Goal: Complete application form

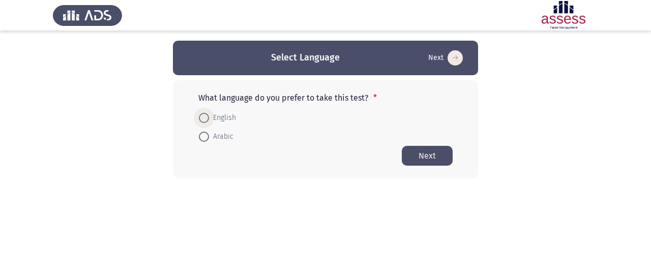
click at [224, 120] on span "English" at bounding box center [222, 118] width 27 height 12
click at [209, 120] on input "English" at bounding box center [204, 118] width 10 height 10
radio input "true"
click at [440, 158] on button "Next" at bounding box center [427, 155] width 51 height 20
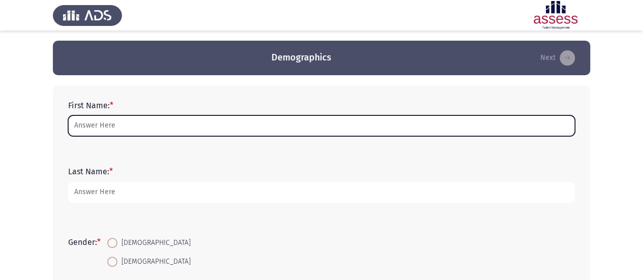
click at [354, 125] on input "First Name: *" at bounding box center [321, 125] width 507 height 21
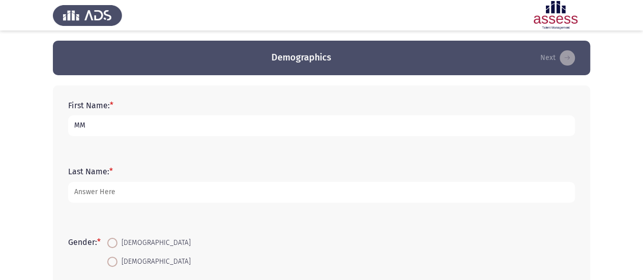
type input "MM"
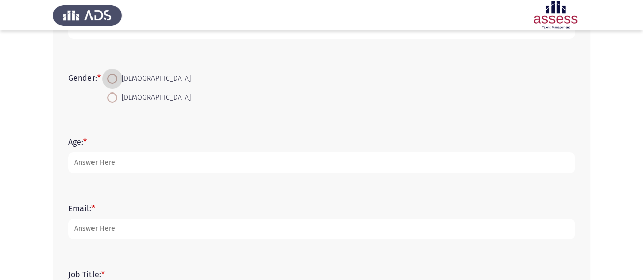
scroll to position [174, 0]
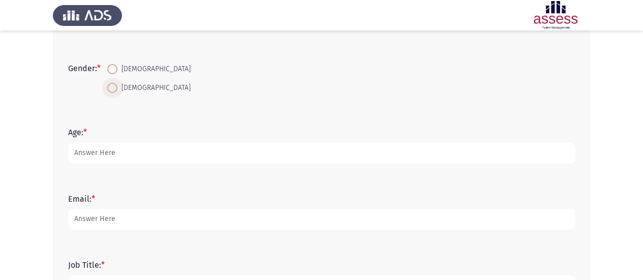
click at [126, 88] on span "[DEMOGRAPHIC_DATA]" at bounding box center [154, 88] width 73 height 12
click at [118, 88] on input "[DEMOGRAPHIC_DATA]" at bounding box center [112, 88] width 10 height 10
radio input "true"
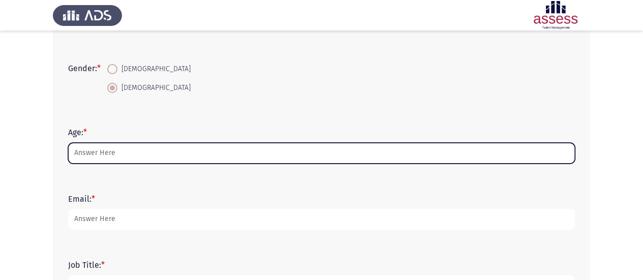
click at [153, 146] on input "Age: *" at bounding box center [321, 153] width 507 height 21
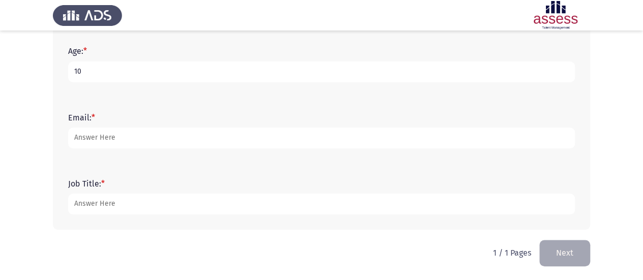
scroll to position [255, 0]
type input "10"
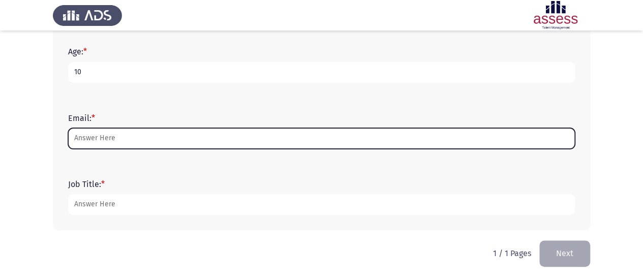
click at [127, 136] on input "Email: *" at bounding box center [321, 138] width 507 height 21
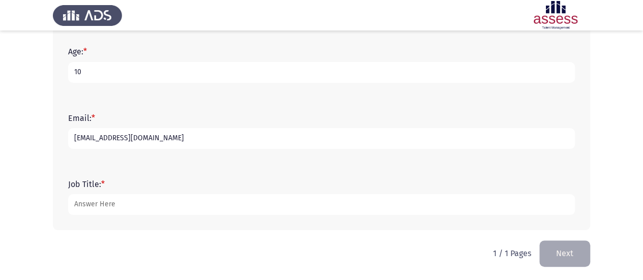
type input "[EMAIL_ADDRESS][DOMAIN_NAME]"
type input "mmki"
click at [569, 261] on button "Next" at bounding box center [565, 254] width 51 height 26
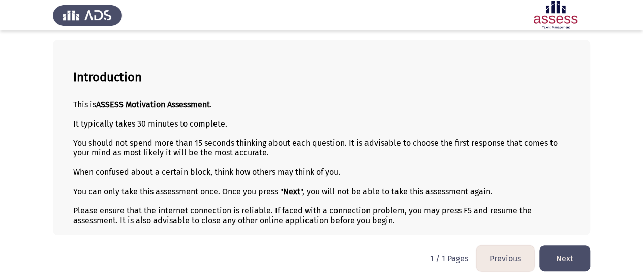
scroll to position [0, 0]
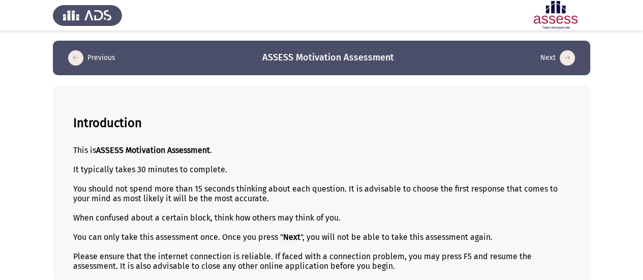
click at [575, 55] on header "Previous ASSESS Motivation Assessment Next" at bounding box center [322, 58] width 538 height 35
click at [575, 55] on button "Next" at bounding box center [558, 58] width 41 height 16
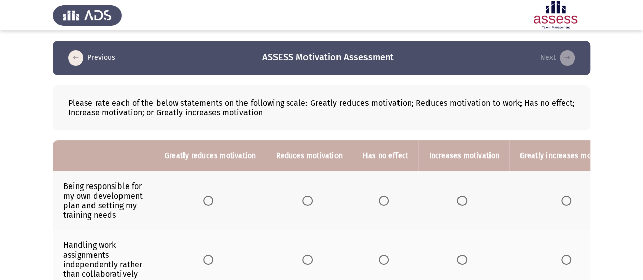
scroll to position [0, 8]
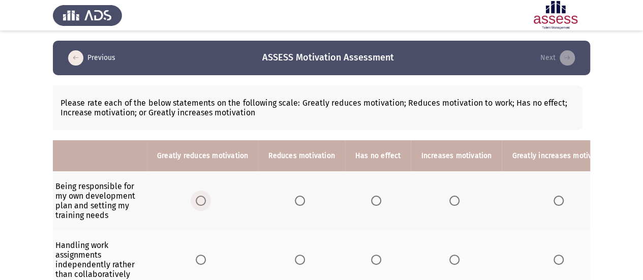
click at [200, 203] on span "Select an option" at bounding box center [201, 201] width 10 height 10
click at [200, 203] on input "Select an option" at bounding box center [201, 201] width 10 height 10
click at [296, 258] on span "Select an option" at bounding box center [300, 260] width 10 height 10
click at [296, 258] on input "Select an option" at bounding box center [300, 260] width 10 height 10
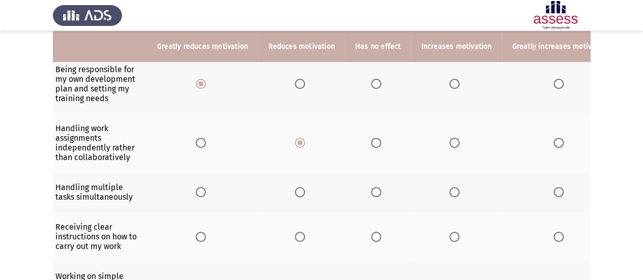
scroll to position [119, 0]
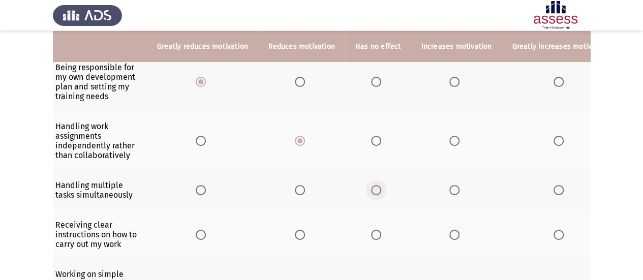
click at [371, 192] on span "Select an option" at bounding box center [376, 190] width 10 height 10
click at [371, 192] on input "Select an option" at bounding box center [376, 190] width 10 height 10
click at [450, 230] on span "Select an option" at bounding box center [455, 235] width 10 height 10
click at [450, 230] on input "Select an option" at bounding box center [455, 235] width 10 height 10
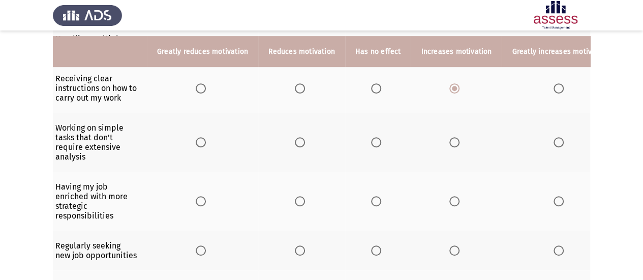
scroll to position [272, 0]
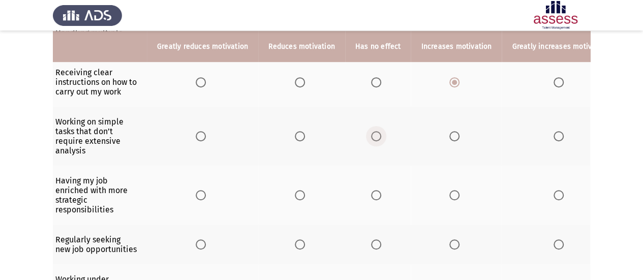
click at [373, 134] on span "Select an option" at bounding box center [376, 136] width 10 height 10
click at [373, 134] on input "Select an option" at bounding box center [376, 136] width 10 height 10
click at [295, 193] on span "Select an option" at bounding box center [300, 195] width 10 height 10
click at [295, 193] on input "Select an option" at bounding box center [300, 195] width 10 height 10
click at [200, 243] on span "Select an option" at bounding box center [201, 245] width 10 height 10
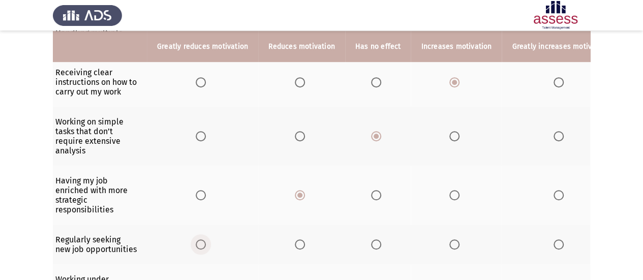
click at [200, 243] on input "Select an option" at bounding box center [201, 245] width 10 height 10
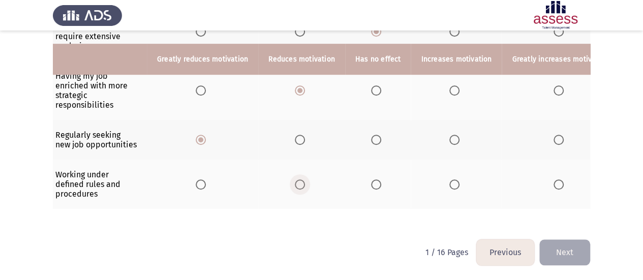
click at [297, 180] on span "Select an option" at bounding box center [300, 185] width 10 height 10
click at [297, 180] on input "Select an option" at bounding box center [300, 185] width 10 height 10
click at [576, 250] on button "Next" at bounding box center [565, 253] width 51 height 26
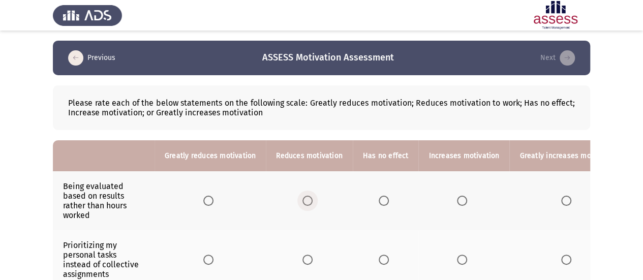
click at [307, 197] on span "Select an option" at bounding box center [308, 201] width 10 height 10
click at [307, 197] on input "Select an option" at bounding box center [308, 201] width 10 height 10
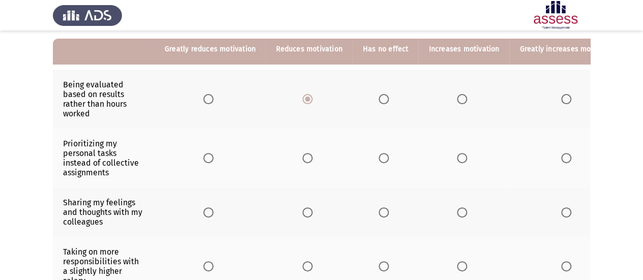
scroll to position [104, 0]
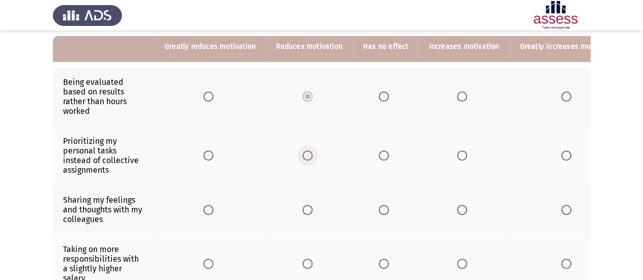
click at [307, 156] on span "Select an option" at bounding box center [307, 156] width 0 height 0
click at [305, 154] on input "Select an option" at bounding box center [308, 156] width 10 height 10
click at [306, 213] on th at bounding box center [309, 209] width 87 height 49
click at [305, 208] on span "Select an option" at bounding box center [308, 210] width 10 height 10
click at [305, 208] on input "Select an option" at bounding box center [308, 210] width 10 height 10
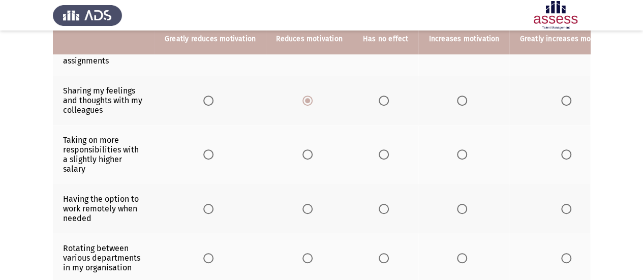
scroll to position [215, 0]
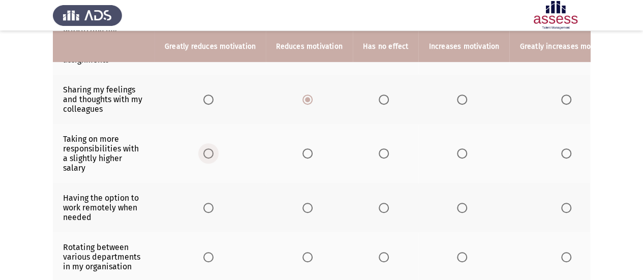
click at [206, 155] on span "Select an option" at bounding box center [208, 154] width 10 height 10
click at [206, 155] on input "Select an option" at bounding box center [208, 154] width 10 height 10
click at [209, 203] on span "Select an option" at bounding box center [208, 208] width 10 height 10
click at [209, 203] on input "Select an option" at bounding box center [208, 208] width 10 height 10
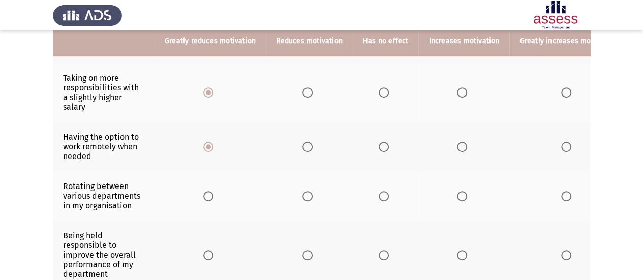
scroll to position [276, 0]
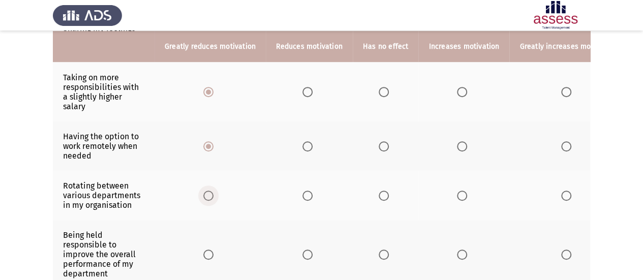
click at [204, 191] on span "Select an option" at bounding box center [208, 196] width 10 height 10
click at [204, 191] on input "Select an option" at bounding box center [208, 196] width 10 height 10
click at [209, 250] on span "Select an option" at bounding box center [208, 255] width 10 height 10
click at [209, 250] on input "Select an option" at bounding box center [208, 255] width 10 height 10
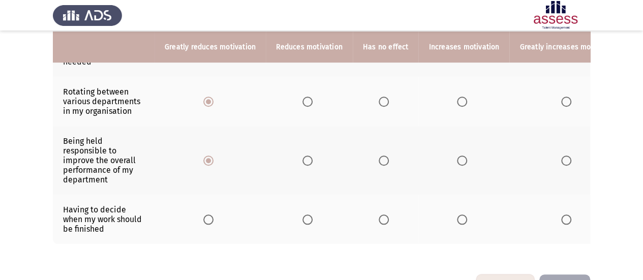
scroll to position [371, 0]
click at [308, 216] on span "Select an option" at bounding box center [308, 219] width 10 height 10
click at [308, 216] on input "Select an option" at bounding box center [308, 219] width 10 height 10
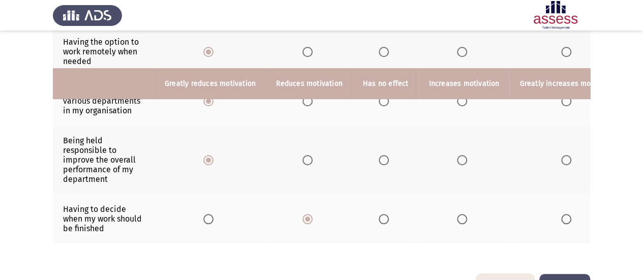
scroll to position [408, 0]
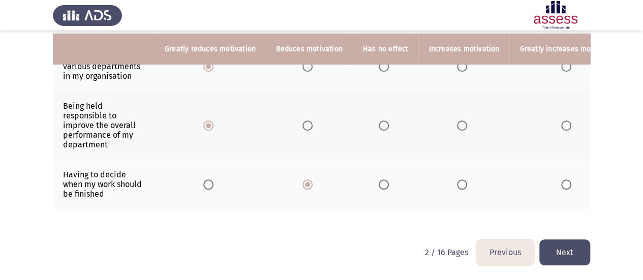
click at [554, 253] on button "Next" at bounding box center [565, 253] width 51 height 26
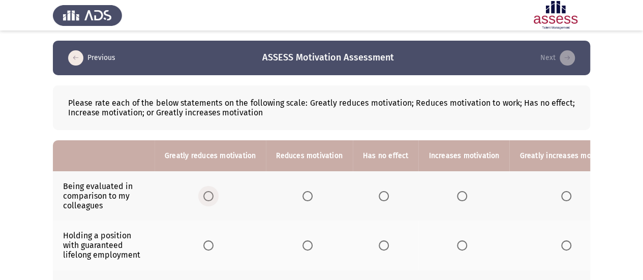
click at [203, 195] on span "Select an option" at bounding box center [208, 196] width 10 height 10
click at [203, 195] on input "Select an option" at bounding box center [208, 196] width 10 height 10
click at [207, 248] on span "Select an option" at bounding box center [208, 246] width 10 height 10
click at [207, 248] on input "Select an option" at bounding box center [208, 246] width 10 height 10
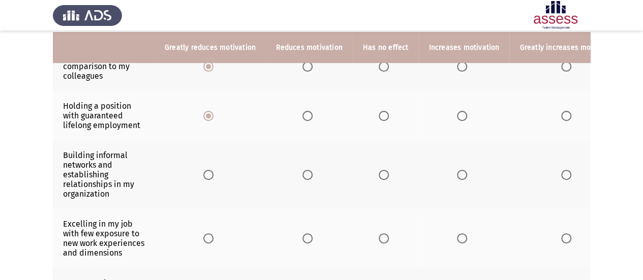
scroll to position [131, 0]
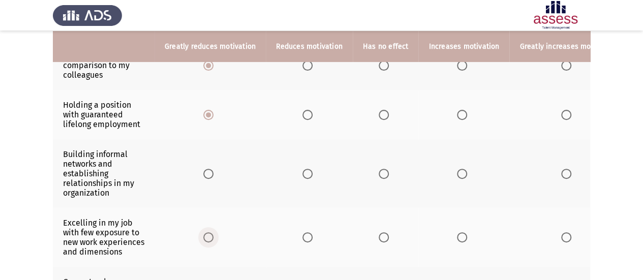
click at [208, 243] on span "Select an option" at bounding box center [208, 237] width 10 height 10
click at [208, 243] on input "Select an option" at bounding box center [208, 237] width 10 height 10
click at [305, 173] on span "Select an option" at bounding box center [308, 174] width 10 height 10
click at [305, 173] on input "Select an option" at bounding box center [308, 174] width 10 height 10
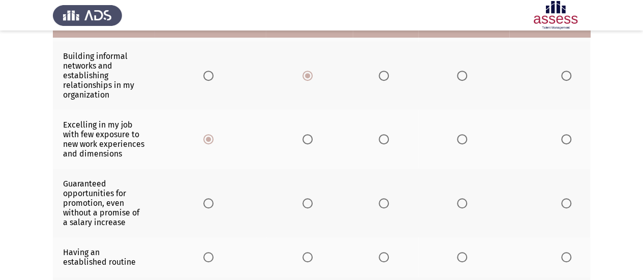
scroll to position [234, 0]
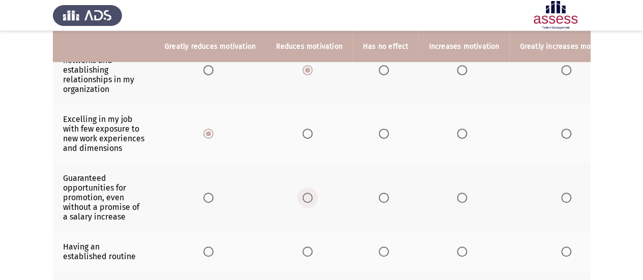
click at [309, 199] on span "Select an option" at bounding box center [308, 198] width 10 height 10
click at [309, 199] on input "Select an option" at bounding box center [308, 198] width 10 height 10
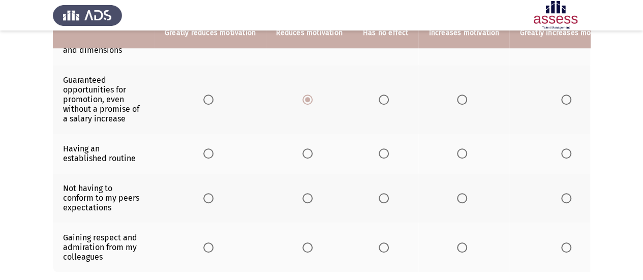
scroll to position [334, 0]
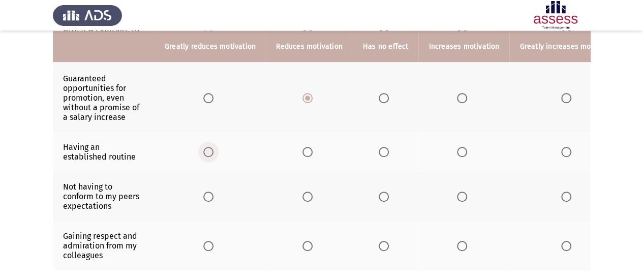
click at [205, 157] on span "Select an option" at bounding box center [208, 152] width 10 height 10
click at [205, 157] on input "Select an option" at bounding box center [208, 152] width 10 height 10
click at [305, 202] on span "Select an option" at bounding box center [308, 197] width 10 height 10
click at [305, 202] on input "Select an option" at bounding box center [308, 197] width 10 height 10
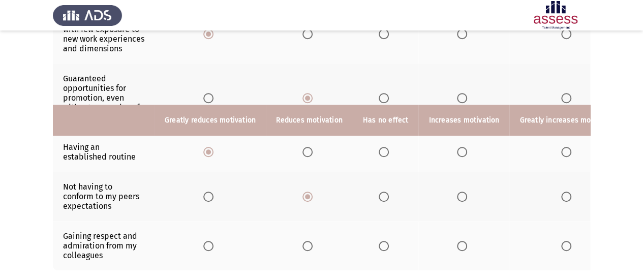
scroll to position [408, 0]
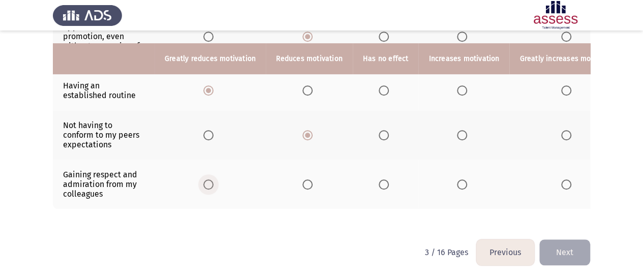
click at [209, 180] on span "Select an option" at bounding box center [208, 185] width 10 height 10
click at [209, 180] on input "Select an option" at bounding box center [208, 185] width 10 height 10
click at [583, 255] on button "Next" at bounding box center [565, 253] width 51 height 26
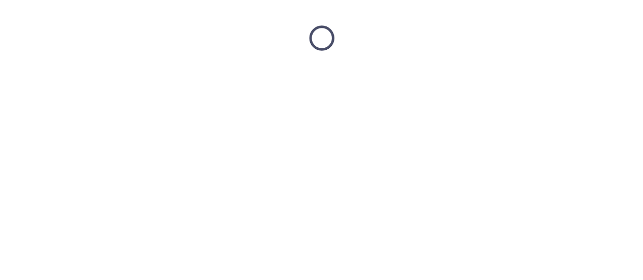
scroll to position [0, 0]
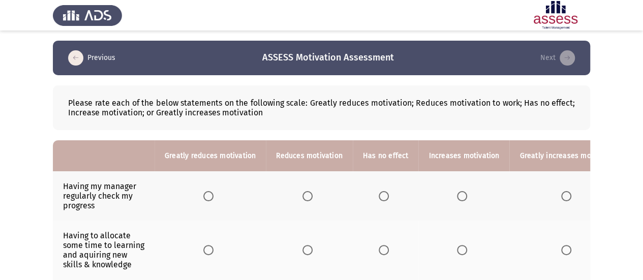
click at [305, 194] on span "Select an option" at bounding box center [308, 196] width 10 height 10
click at [305, 194] on input "Select an option" at bounding box center [308, 196] width 10 height 10
click at [309, 252] on span "Select an option" at bounding box center [308, 250] width 10 height 10
click at [309, 252] on input "Select an option" at bounding box center [308, 250] width 10 height 10
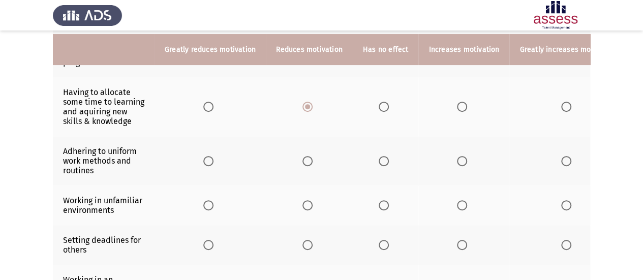
scroll to position [146, 0]
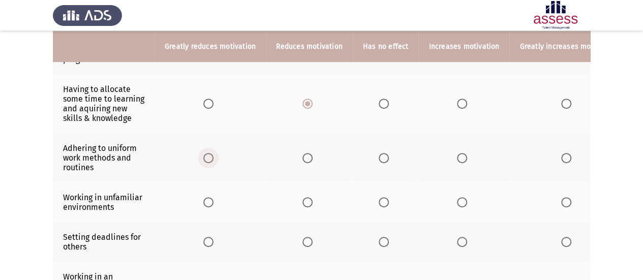
click at [210, 153] on span "Select an option" at bounding box center [208, 158] width 10 height 10
click at [210, 153] on input "Select an option" at bounding box center [208, 158] width 10 height 10
click at [209, 200] on span "Select an option" at bounding box center [208, 202] width 10 height 10
click at [209, 200] on input "Select an option" at bounding box center [208, 202] width 10 height 10
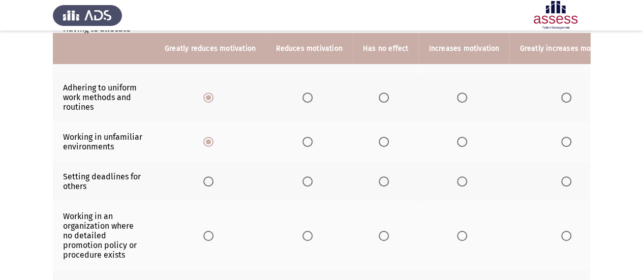
scroll to position [213, 0]
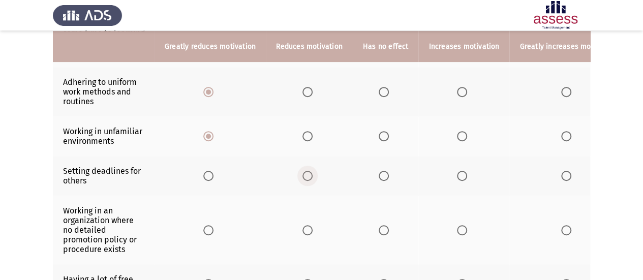
click at [304, 174] on span "Select an option" at bounding box center [308, 176] width 10 height 10
click at [304, 174] on input "Select an option" at bounding box center [308, 176] width 10 height 10
click at [309, 225] on span "Select an option" at bounding box center [308, 230] width 10 height 10
click at [309, 225] on input "Select an option" at bounding box center [308, 230] width 10 height 10
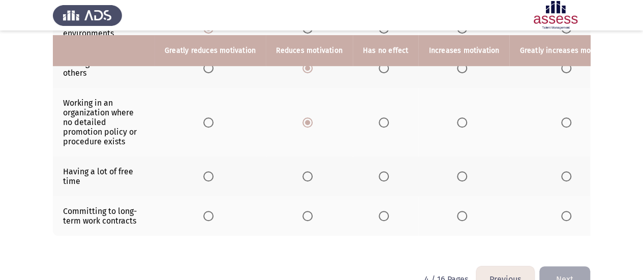
scroll to position [327, 0]
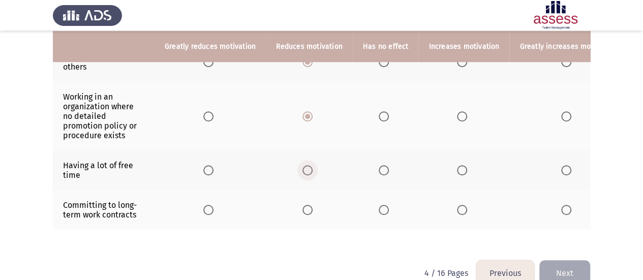
click at [303, 165] on span "Select an option" at bounding box center [308, 170] width 10 height 10
click at [303, 165] on input "Select an option" at bounding box center [308, 170] width 10 height 10
click at [309, 208] on span "Select an option" at bounding box center [308, 210] width 10 height 10
click at [309, 208] on input "Select an option" at bounding box center [308, 210] width 10 height 10
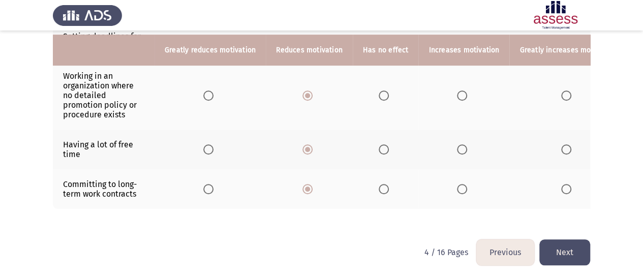
click at [573, 262] on button "Next" at bounding box center [565, 253] width 51 height 26
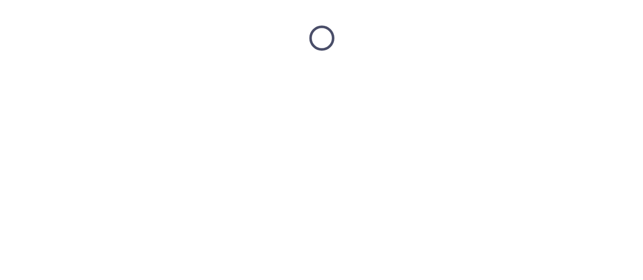
scroll to position [0, 0]
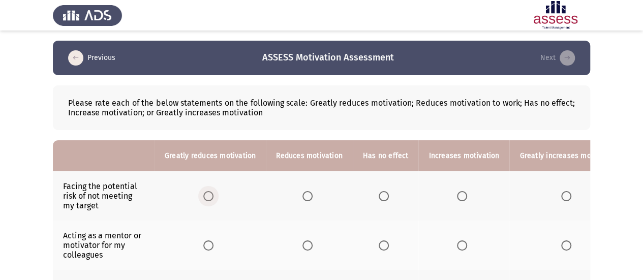
click at [207, 193] on span "Select an option" at bounding box center [208, 196] width 10 height 10
click at [207, 193] on input "Select an option" at bounding box center [208, 196] width 10 height 10
click at [208, 242] on span "Select an option" at bounding box center [208, 246] width 10 height 10
click at [208, 242] on input "Select an option" at bounding box center [208, 246] width 10 height 10
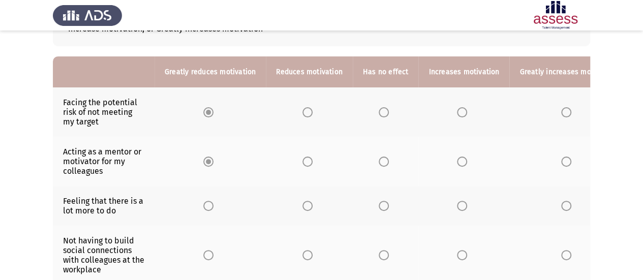
scroll to position [86, 0]
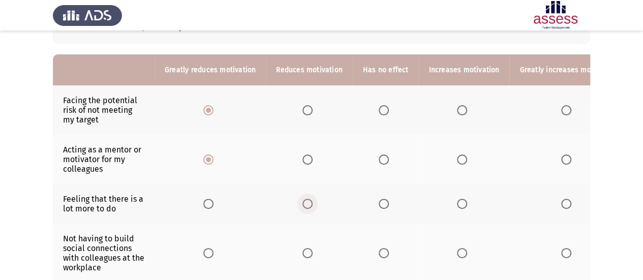
click at [305, 203] on span "Select an option" at bounding box center [308, 204] width 10 height 10
click at [305, 203] on input "Select an option" at bounding box center [308, 204] width 10 height 10
click at [309, 256] on span "Select an option" at bounding box center [308, 253] width 10 height 10
click at [309, 256] on input "Select an option" at bounding box center [308, 253] width 10 height 10
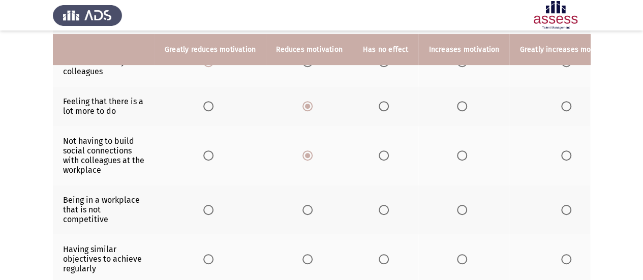
scroll to position [187, 0]
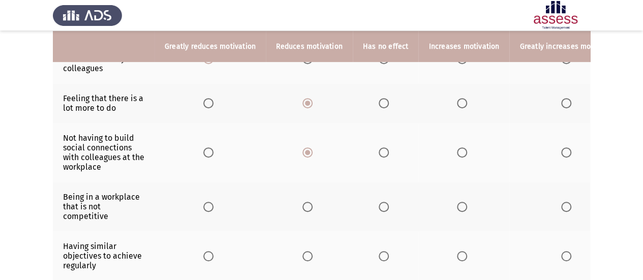
click at [211, 202] on span "Select an option" at bounding box center [208, 207] width 10 height 10
click at [211, 202] on input "Select an option" at bounding box center [208, 207] width 10 height 10
click at [209, 251] on span "Select an option" at bounding box center [208, 256] width 10 height 10
click at [209, 251] on input "Select an option" at bounding box center [208, 256] width 10 height 10
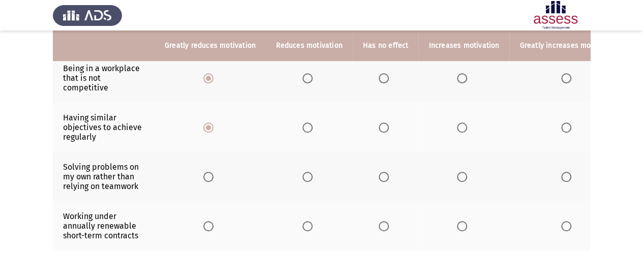
scroll to position [316, 0]
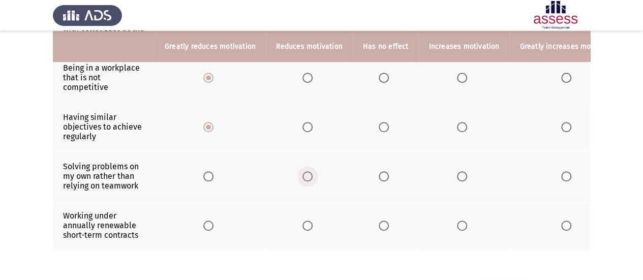
click at [306, 175] on span "Select an option" at bounding box center [308, 176] width 10 height 10
click at [306, 175] on input "Select an option" at bounding box center [308, 176] width 10 height 10
click at [304, 221] on span "Select an option" at bounding box center [308, 226] width 10 height 10
click at [304, 221] on input "Select an option" at bounding box center [308, 226] width 10 height 10
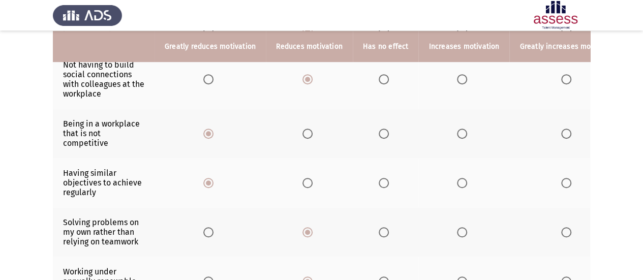
scroll to position [360, 0]
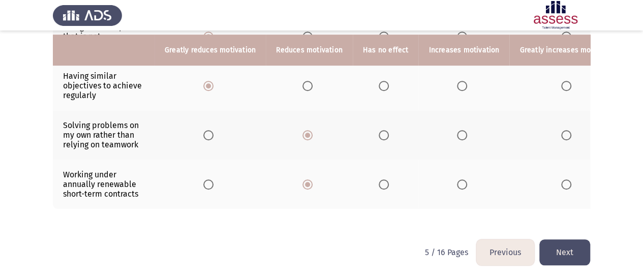
click at [491, 252] on button "Previous" at bounding box center [506, 253] width 58 height 26
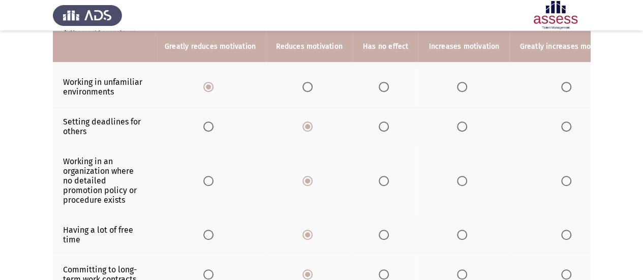
scroll to position [351, 0]
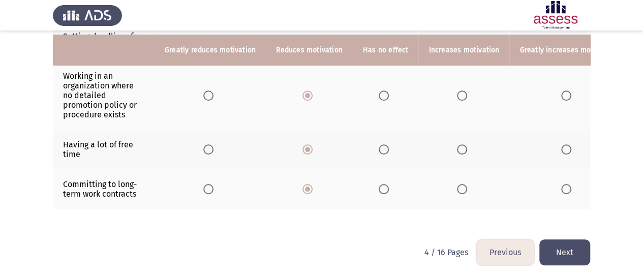
click at [510, 254] on button "Previous" at bounding box center [506, 253] width 58 height 26
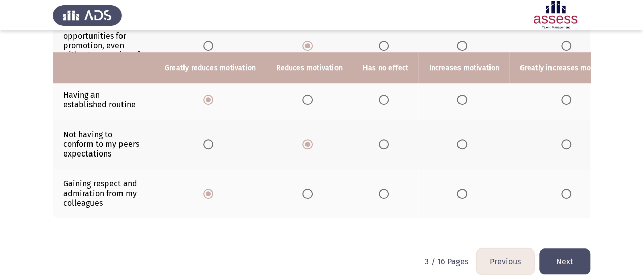
scroll to position [408, 0]
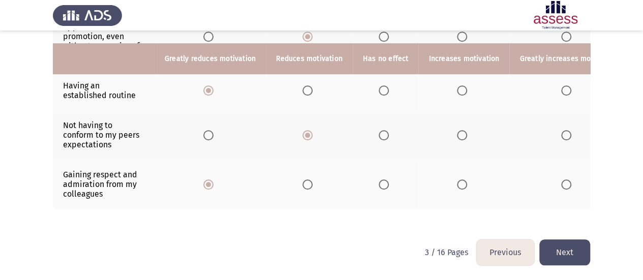
click at [510, 254] on button "Previous" at bounding box center [506, 253] width 58 height 26
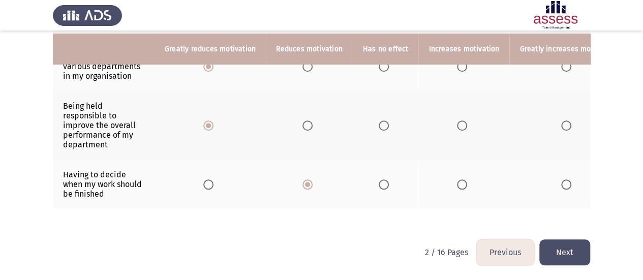
click at [510, 254] on button "Previous" at bounding box center [506, 253] width 58 height 26
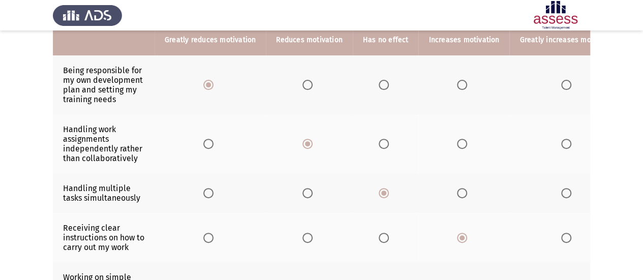
scroll to position [0, 0]
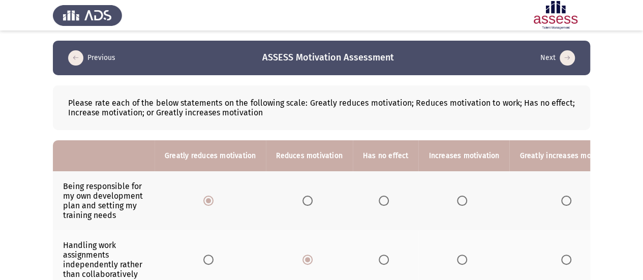
click at [554, 57] on button "Next" at bounding box center [558, 58] width 41 height 16
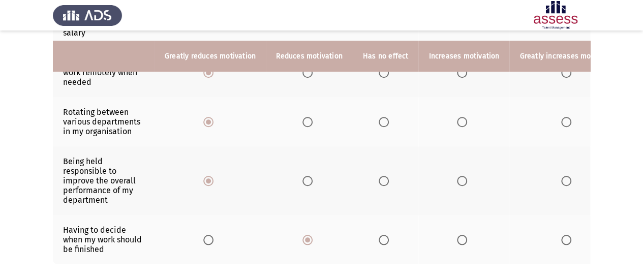
scroll to position [408, 0]
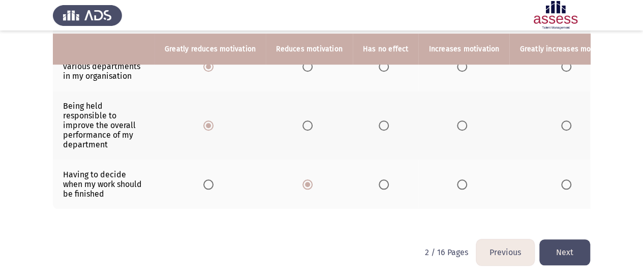
click at [508, 252] on button "Previous" at bounding box center [506, 253] width 58 height 26
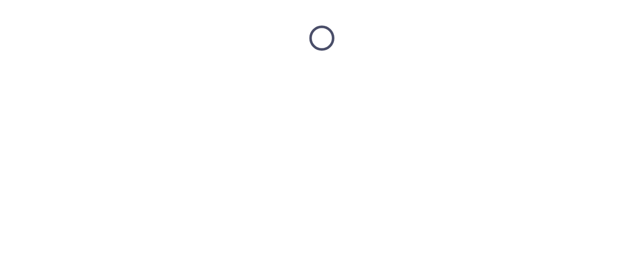
scroll to position [0, 0]
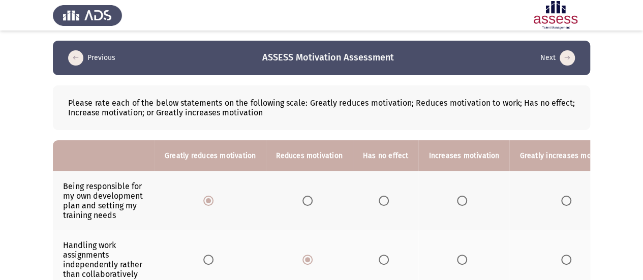
click at [557, 65] on button "Next" at bounding box center [558, 58] width 41 height 16
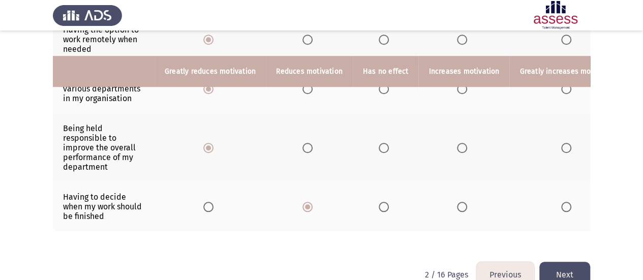
scroll to position [408, 0]
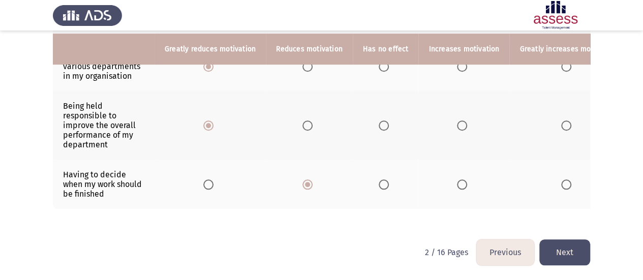
click at [574, 246] on button "Next" at bounding box center [565, 253] width 51 height 26
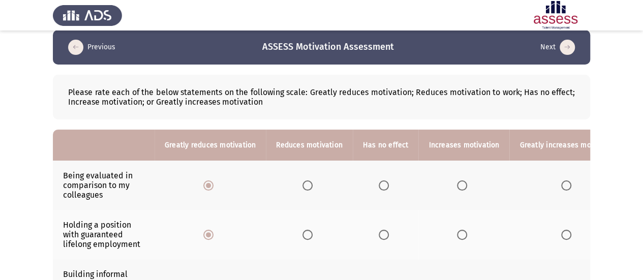
scroll to position [10, 0]
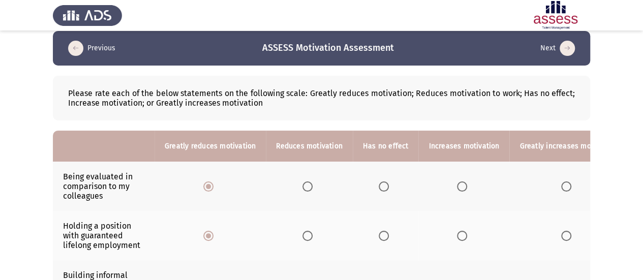
click at [105, 46] on button "Previous" at bounding box center [91, 48] width 53 height 16
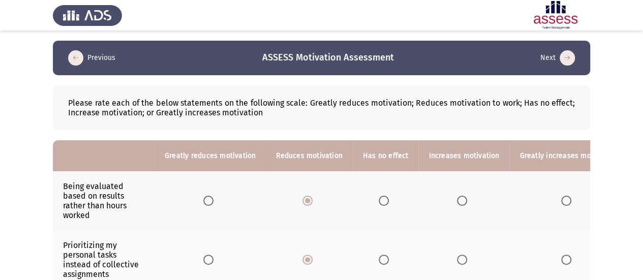
click at [565, 55] on icon "load next page" at bounding box center [567, 57] width 15 height 15
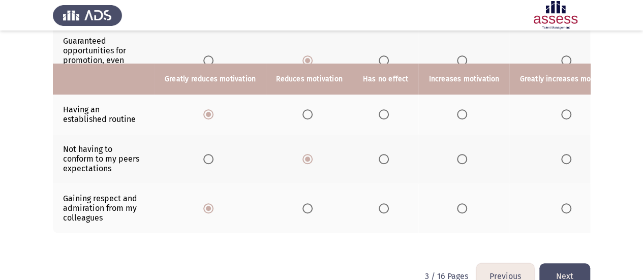
scroll to position [408, 0]
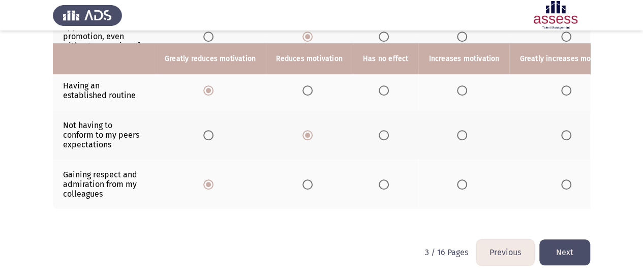
click at [577, 249] on button "Next" at bounding box center [565, 253] width 51 height 26
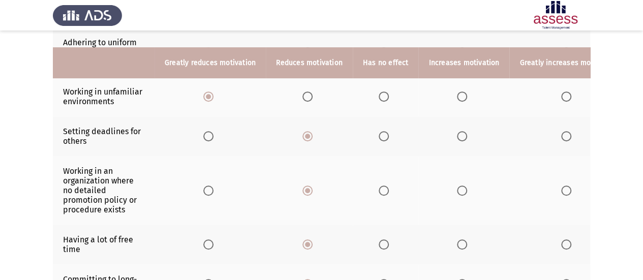
scroll to position [351, 0]
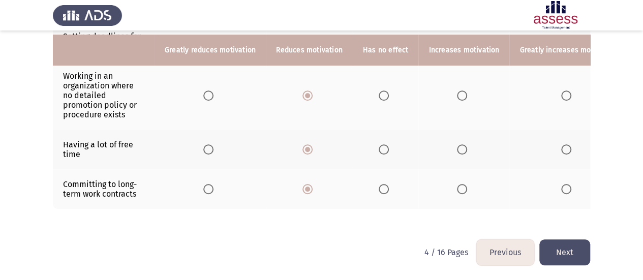
click at [570, 254] on button "Next" at bounding box center [565, 253] width 51 height 26
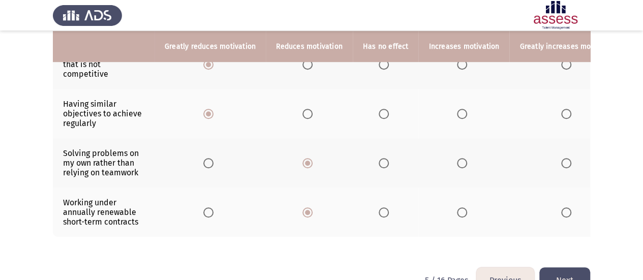
scroll to position [360, 0]
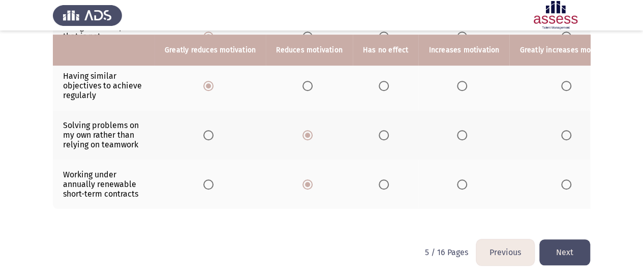
click at [570, 254] on button "Next" at bounding box center [565, 253] width 51 height 26
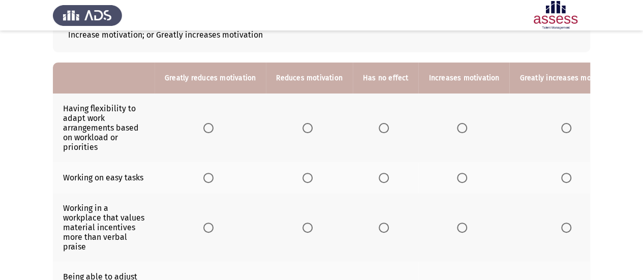
scroll to position [77, 0]
click at [208, 128] on span "Select an option" at bounding box center [208, 129] width 10 height 10
click at [208, 128] on input "Select an option" at bounding box center [208, 129] width 10 height 10
click at [303, 173] on span "Select an option" at bounding box center [308, 178] width 10 height 10
click at [303, 173] on input "Select an option" at bounding box center [308, 178] width 10 height 10
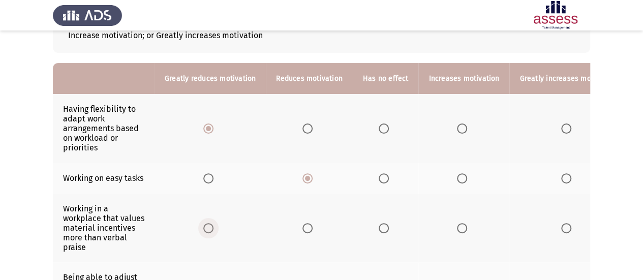
click at [214, 228] on label "Select an option" at bounding box center [210, 228] width 14 height 10
click at [214, 228] on input "Select an option" at bounding box center [208, 228] width 10 height 10
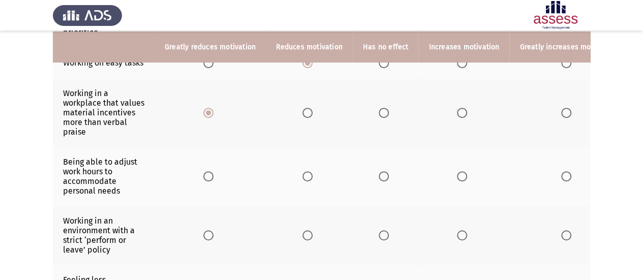
scroll to position [193, 0]
click at [304, 173] on span "Select an option" at bounding box center [308, 176] width 10 height 10
click at [304, 173] on input "Select an option" at bounding box center [308, 176] width 10 height 10
click at [207, 232] on span "Select an option" at bounding box center [208, 235] width 10 height 10
click at [207, 232] on input "Select an option" at bounding box center [208, 235] width 10 height 10
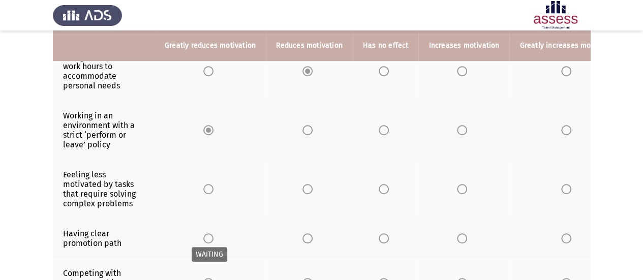
scroll to position [299, 0]
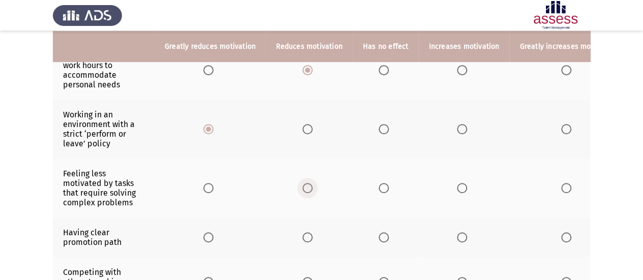
click at [306, 186] on span "Select an option" at bounding box center [308, 188] width 10 height 10
click at [306, 186] on input "Select an option" at bounding box center [308, 188] width 10 height 10
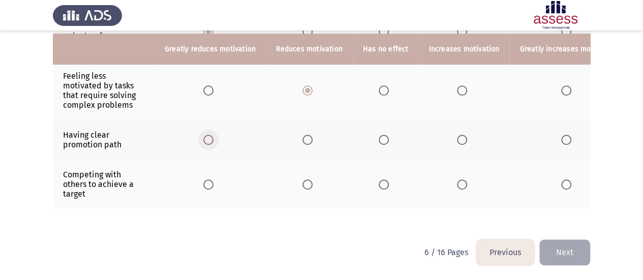
click at [209, 135] on span "Select an option" at bounding box center [208, 140] width 10 height 10
click at [209, 135] on input "Select an option" at bounding box center [208, 140] width 10 height 10
click at [311, 181] on label "Select an option" at bounding box center [310, 185] width 14 height 10
click at [311, 181] on input "Select an option" at bounding box center [308, 185] width 10 height 10
click at [570, 257] on button "Next" at bounding box center [565, 253] width 51 height 26
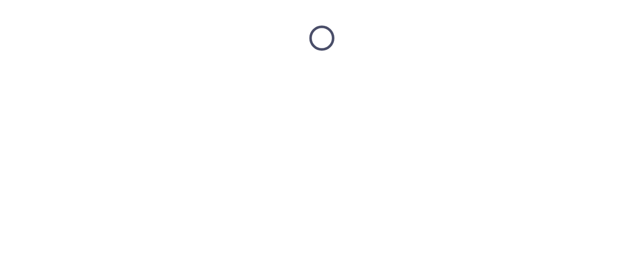
scroll to position [0, 0]
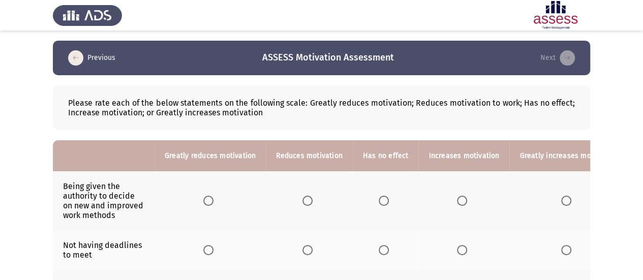
click at [200, 189] on th at bounding box center [210, 200] width 111 height 59
click at [213, 201] on label "Select an option" at bounding box center [210, 201] width 14 height 10
click at [213, 201] on input "Select an option" at bounding box center [208, 201] width 10 height 10
click at [305, 246] on span "Select an option" at bounding box center [308, 250] width 10 height 10
click at [305, 246] on input "Select an option" at bounding box center [308, 250] width 10 height 10
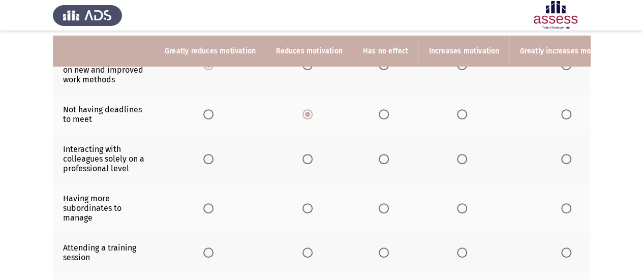
scroll to position [140, 0]
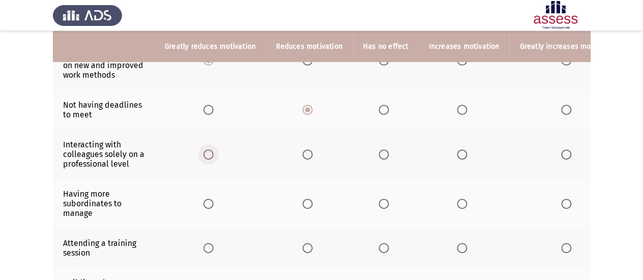
click at [208, 154] on span "Select an option" at bounding box center [208, 155] width 10 height 10
click at [208, 154] on input "Select an option" at bounding box center [208, 155] width 10 height 10
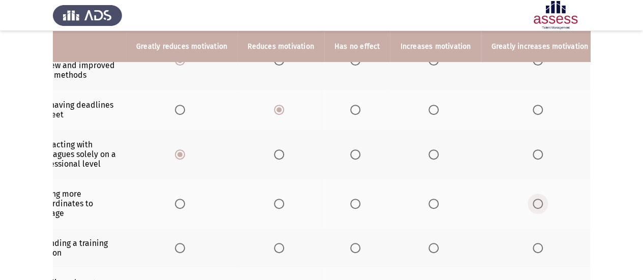
click at [536, 201] on label "Select an option" at bounding box center [540, 204] width 14 height 10
click at [536, 201] on input "Select an option" at bounding box center [538, 204] width 10 height 10
click at [536, 244] on label "Select an option" at bounding box center [540, 248] width 14 height 10
click at [536, 244] on input "Select an option" at bounding box center [538, 248] width 10 height 10
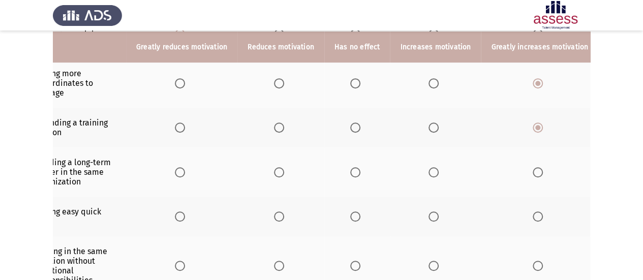
scroll to position [261, 0]
drag, startPoint x: 532, startPoint y: 167, endPoint x: 532, endPoint y: 213, distance: 45.3
click at [532, 213] on tbody "Being given the authority to decide on new and improved work methods Not having…" at bounding box center [311, 102] width 574 height 385
click at [533, 213] on span "Select an option" at bounding box center [538, 216] width 10 height 10
click at [533, 213] on input "Select an option" at bounding box center [538, 216] width 10 height 10
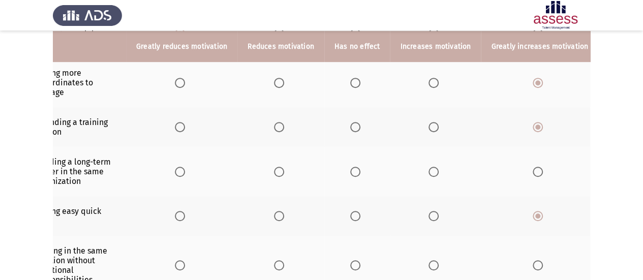
click at [533, 262] on span "Select an option" at bounding box center [538, 265] width 10 height 10
click at [533, 262] on input "Select an option" at bounding box center [538, 265] width 10 height 10
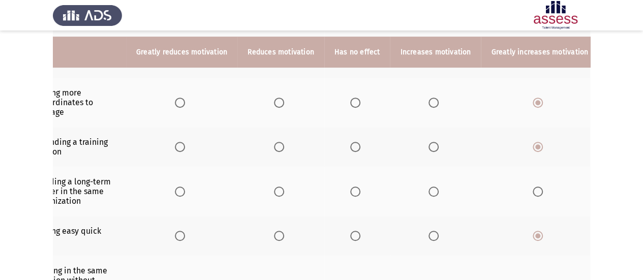
scroll to position [241, 0]
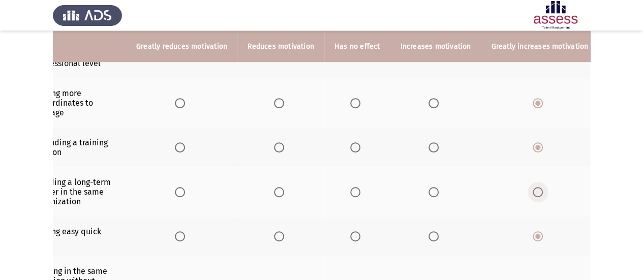
click at [533, 187] on span "Select an option" at bounding box center [538, 192] width 10 height 10
click at [533, 187] on input "Select an option" at bounding box center [538, 192] width 10 height 10
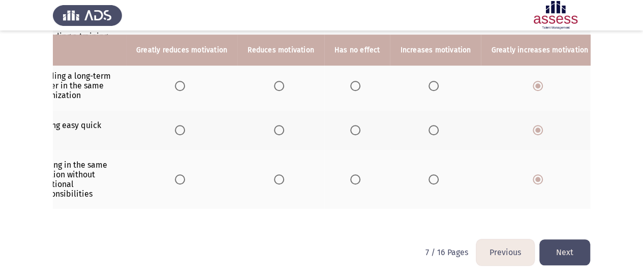
click at [559, 261] on button "Next" at bounding box center [565, 253] width 51 height 26
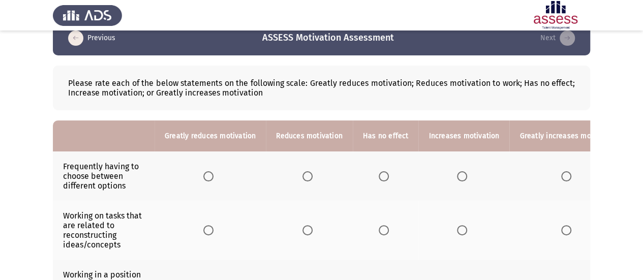
scroll to position [20, 0]
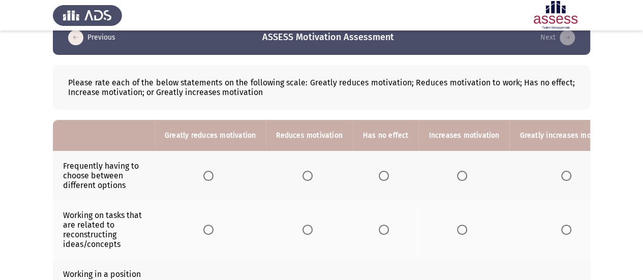
click at [562, 173] on span "Select an option" at bounding box center [567, 176] width 10 height 10
click at [562, 173] on input "Select an option" at bounding box center [567, 176] width 10 height 10
click at [562, 226] on span "Select an option" at bounding box center [567, 230] width 10 height 10
click at [562, 226] on input "Select an option" at bounding box center [567, 230] width 10 height 10
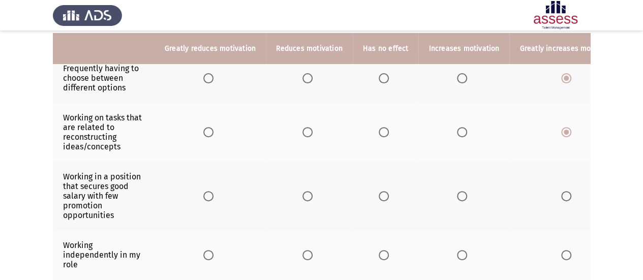
scroll to position [120, 0]
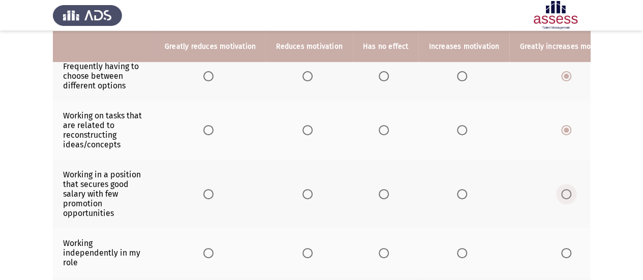
click at [562, 195] on span "Select an option" at bounding box center [567, 194] width 10 height 10
click at [562, 195] on input "Select an option" at bounding box center [567, 194] width 10 height 10
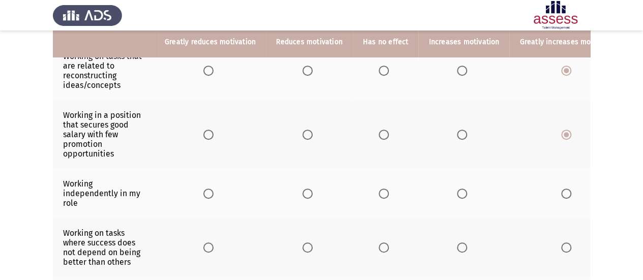
scroll to position [182, 0]
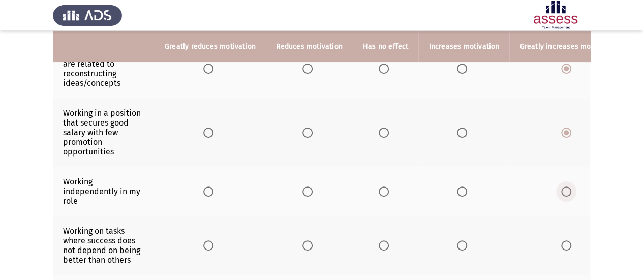
click at [562, 187] on span "Select an option" at bounding box center [567, 192] width 10 height 10
click at [562, 187] on input "Select an option" at bounding box center [567, 192] width 10 height 10
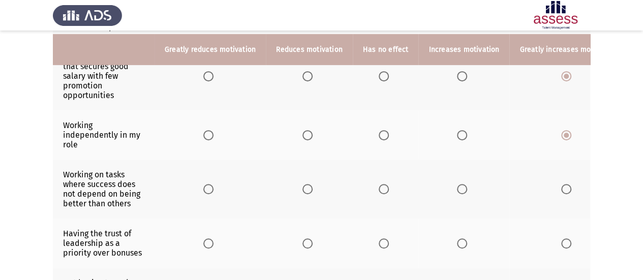
scroll to position [242, 0]
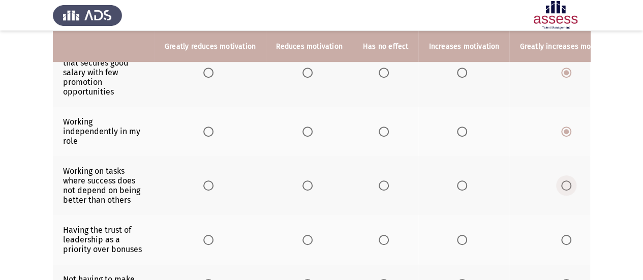
click at [562, 186] on span "Select an option" at bounding box center [567, 186] width 10 height 10
click at [562, 186] on input "Select an option" at bounding box center [567, 186] width 10 height 10
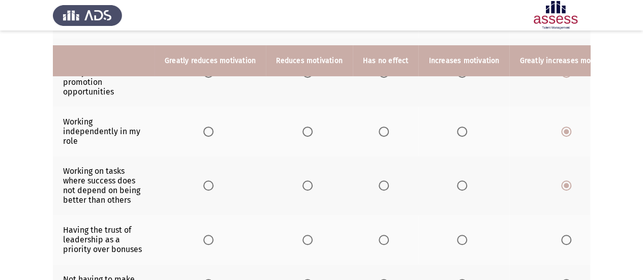
scroll to position [279, 0]
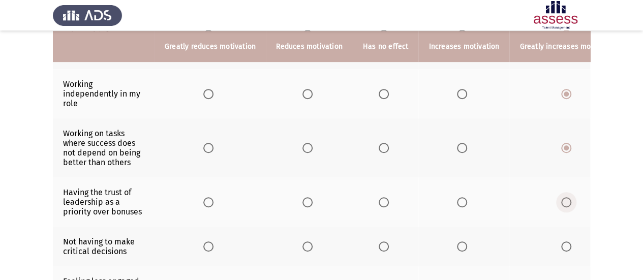
click at [562, 197] on span "Select an option" at bounding box center [567, 202] width 10 height 10
click at [562, 197] on input "Select an option" at bounding box center [567, 202] width 10 height 10
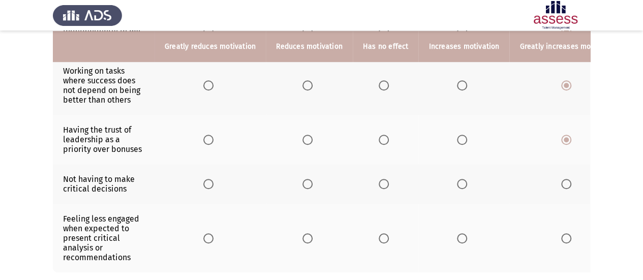
scroll to position [342, 0]
click at [562, 179] on span "Select an option" at bounding box center [567, 184] width 10 height 10
click at [562, 179] on input "Select an option" at bounding box center [567, 184] width 10 height 10
click at [562, 237] on span "Select an option" at bounding box center [567, 238] width 10 height 10
click at [562, 237] on input "Select an option" at bounding box center [567, 238] width 10 height 10
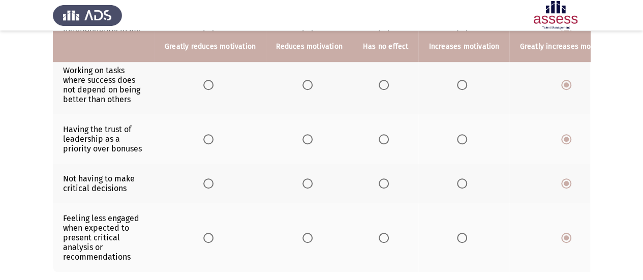
scroll to position [408, 0]
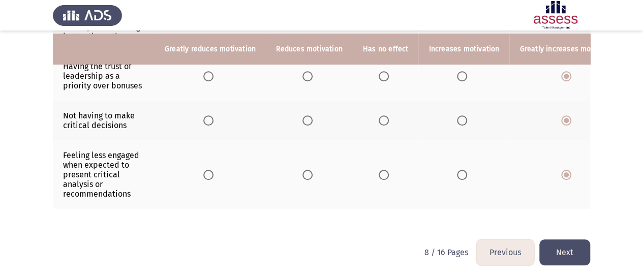
click at [571, 253] on button "Next" at bounding box center [565, 253] width 51 height 26
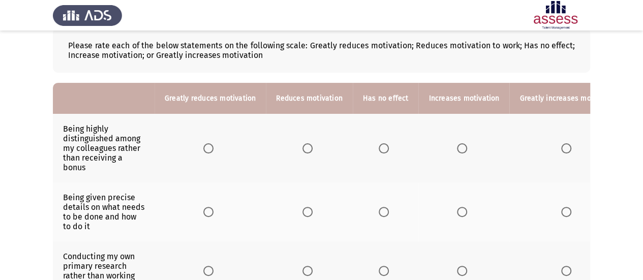
scroll to position [60, 0]
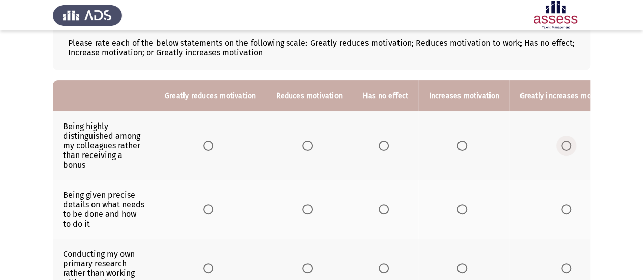
click at [562, 147] on span "Select an option" at bounding box center [567, 146] width 10 height 10
click at [562, 147] on input "Select an option" at bounding box center [567, 146] width 10 height 10
click at [208, 210] on span "Select an option" at bounding box center [208, 209] width 10 height 10
click at [208, 210] on input "Select an option" at bounding box center [208, 209] width 10 height 10
click at [562, 266] on span "Select an option" at bounding box center [567, 268] width 10 height 10
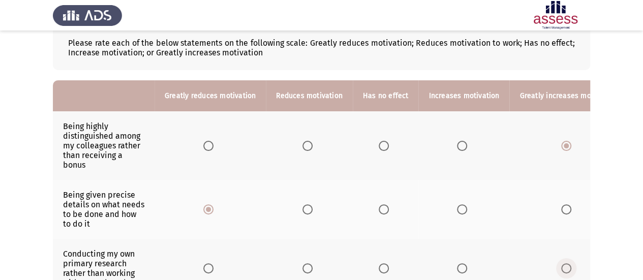
click at [562, 266] on input "Select an option" at bounding box center [567, 268] width 10 height 10
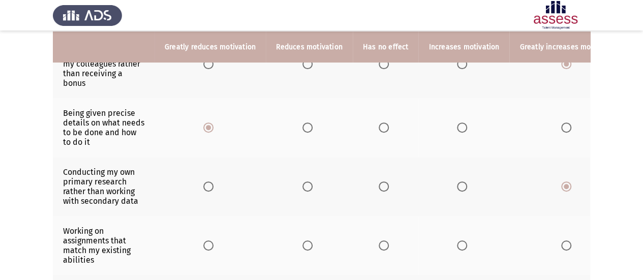
scroll to position [142, 0]
click at [205, 240] on span "Select an option" at bounding box center [208, 245] width 10 height 10
click at [205, 240] on input "Select an option" at bounding box center [208, 245] width 10 height 10
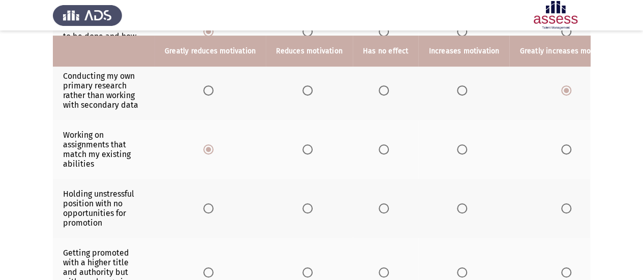
scroll to position [244, 0]
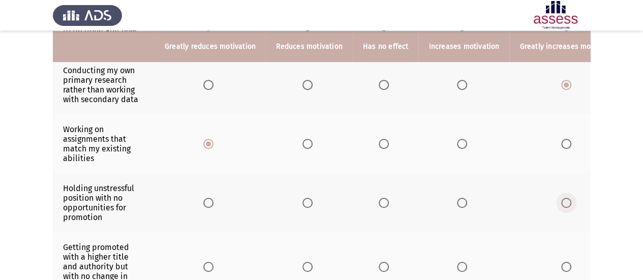
click at [562, 200] on span "Select an option" at bounding box center [567, 203] width 10 height 10
click at [562, 200] on input "Select an option" at bounding box center [567, 203] width 10 height 10
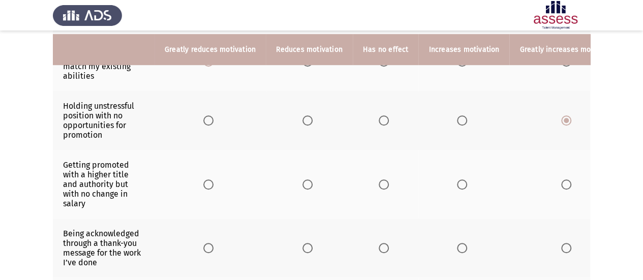
scroll to position [329, 0]
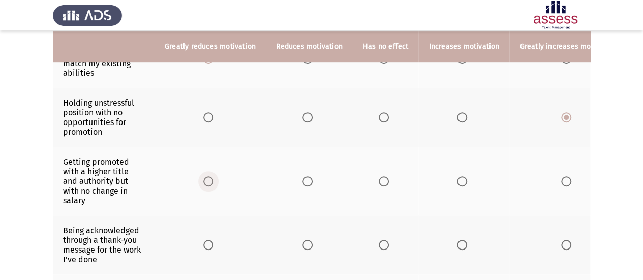
click at [208, 178] on span "Select an option" at bounding box center [208, 182] width 10 height 10
click at [208, 178] on input "Select an option" at bounding box center [208, 182] width 10 height 10
click at [562, 240] on span "Select an option" at bounding box center [567, 245] width 10 height 10
click at [562, 240] on input "Select an option" at bounding box center [567, 245] width 10 height 10
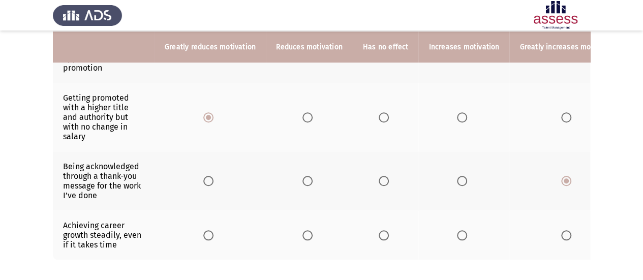
scroll to position [394, 0]
click at [204, 230] on span "Select an option" at bounding box center [208, 235] width 10 height 10
click at [204, 230] on input "Select an option" at bounding box center [208, 235] width 10 height 10
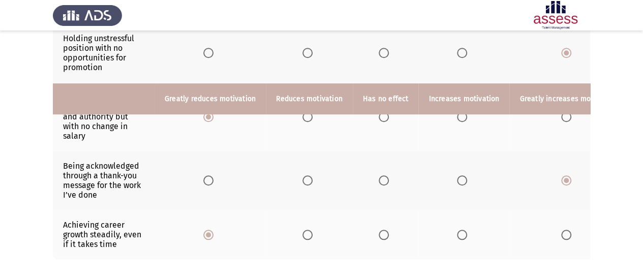
scroll to position [446, 0]
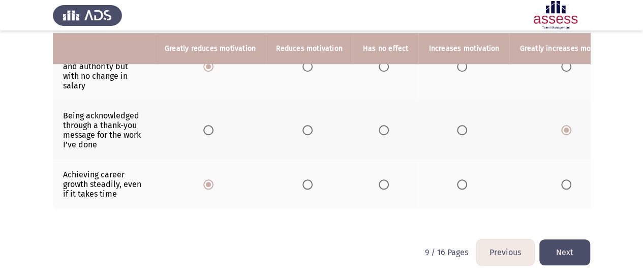
click at [584, 255] on button "Next" at bounding box center [565, 253] width 51 height 26
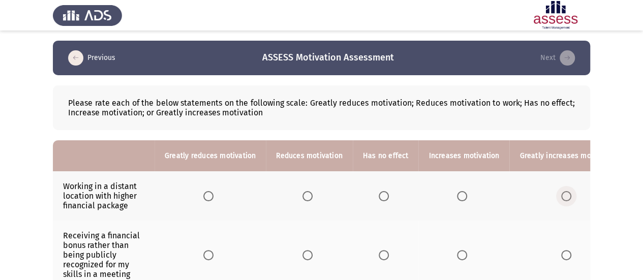
click at [562, 194] on span "Select an option" at bounding box center [567, 196] width 10 height 10
click at [562, 194] on input "Select an option" at bounding box center [567, 196] width 10 height 10
click at [458, 255] on span "Select an option" at bounding box center [462, 255] width 10 height 10
click at [458, 255] on input "Select an option" at bounding box center [462, 255] width 10 height 10
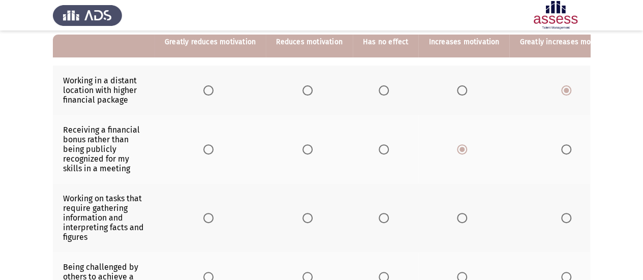
scroll to position [108, 0]
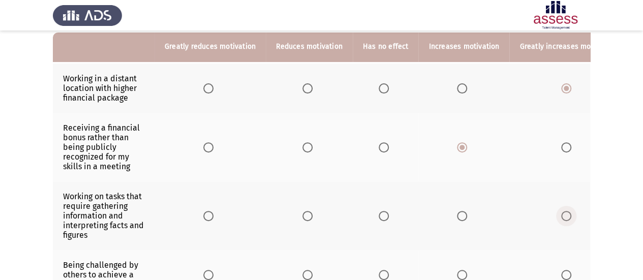
click at [562, 216] on span "Select an option" at bounding box center [567, 216] width 10 height 10
click at [562, 216] on input "Select an option" at bounding box center [567, 216] width 10 height 10
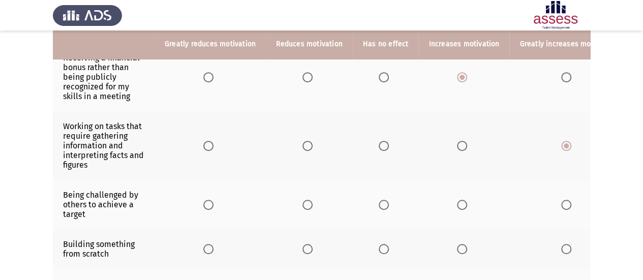
scroll to position [179, 0]
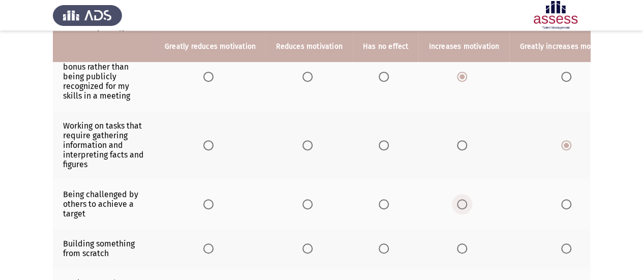
click at [458, 199] on span "Select an option" at bounding box center [462, 204] width 10 height 10
click at [458, 199] on input "Select an option" at bounding box center [462, 204] width 10 height 10
click at [562, 244] on span "Select an option" at bounding box center [567, 249] width 10 height 10
click at [562, 244] on input "Select an option" at bounding box center [567, 249] width 10 height 10
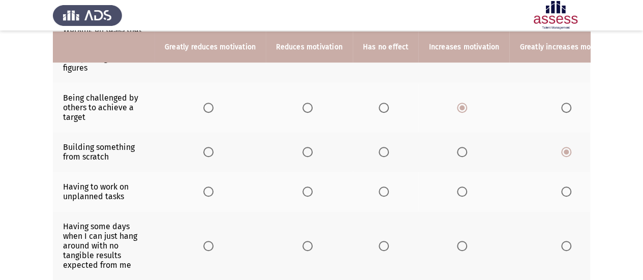
scroll to position [277, 0]
click at [458, 188] on span "Select an option" at bounding box center [462, 190] width 10 height 10
click at [458, 188] on input "Select an option" at bounding box center [462, 190] width 10 height 10
click at [562, 240] on span "Select an option" at bounding box center [567, 245] width 10 height 10
click at [562, 240] on input "Select an option" at bounding box center [567, 245] width 10 height 10
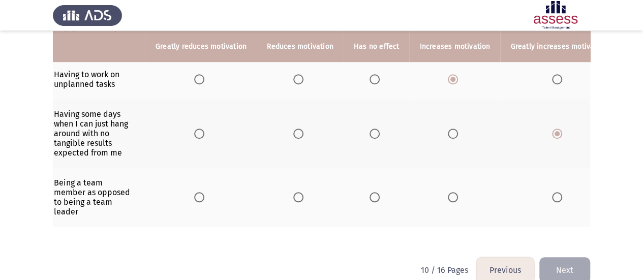
scroll to position [398, 0]
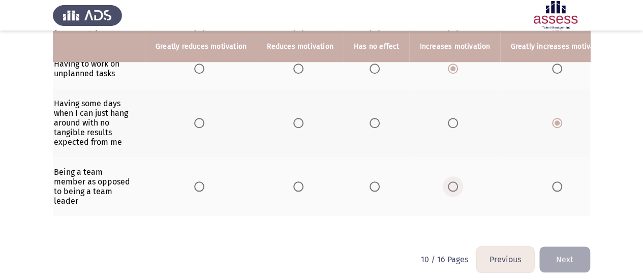
click at [455, 182] on label "Select an option" at bounding box center [455, 187] width 14 height 10
click at [455, 182] on input "Select an option" at bounding box center [453, 187] width 10 height 10
click at [583, 262] on button "Next" at bounding box center [565, 260] width 51 height 26
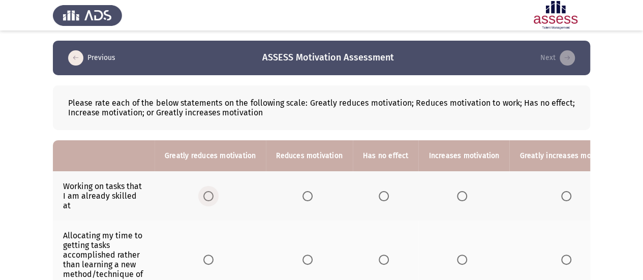
click at [211, 191] on span "Select an option" at bounding box center [208, 196] width 10 height 10
click at [211, 191] on input "Select an option" at bounding box center [208, 196] width 10 height 10
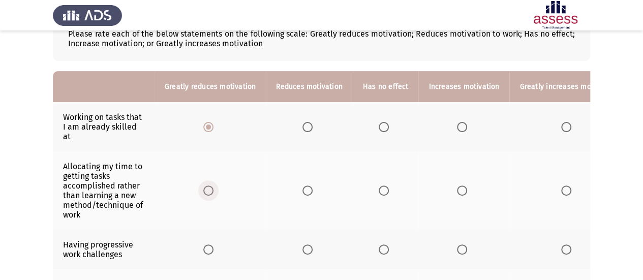
click at [212, 186] on span "Select an option" at bounding box center [208, 191] width 10 height 10
click at [212, 186] on input "Select an option" at bounding box center [208, 191] width 10 height 10
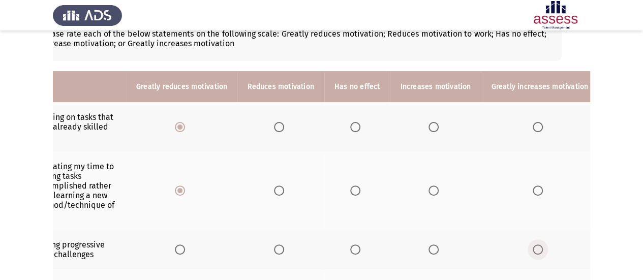
click at [533, 245] on span "Select an option" at bounding box center [538, 250] width 10 height 10
click at [533, 245] on input "Select an option" at bounding box center [538, 250] width 10 height 10
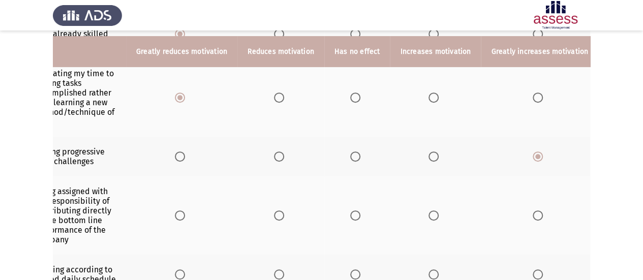
scroll to position [169, 0]
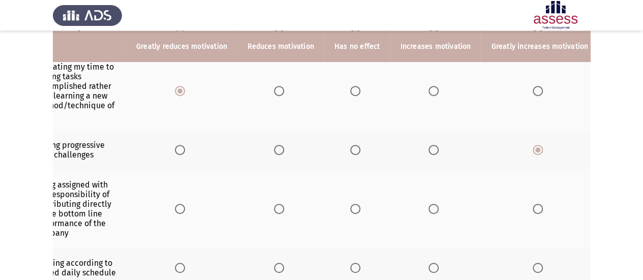
click at [178, 204] on span "Select an option" at bounding box center [180, 209] width 10 height 10
click at [178, 204] on input "Select an option" at bounding box center [180, 209] width 10 height 10
click at [533, 263] on span "Select an option" at bounding box center [538, 268] width 10 height 10
click at [533, 263] on input "Select an option" at bounding box center [538, 268] width 10 height 10
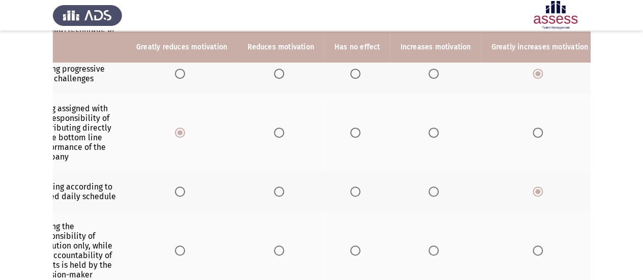
scroll to position [246, 0]
click at [181, 245] on span "Select an option" at bounding box center [180, 250] width 10 height 10
click at [181, 245] on input "Select an option" at bounding box center [180, 250] width 10 height 10
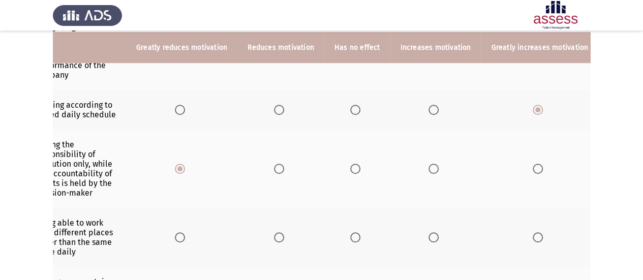
scroll to position [330, 0]
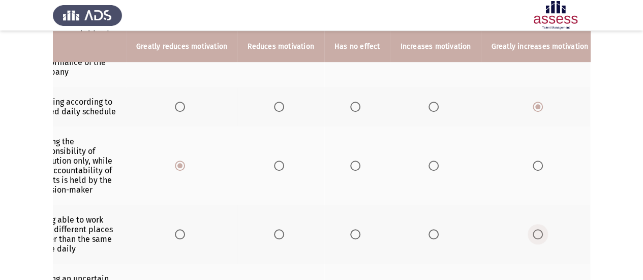
click at [536, 229] on span "Select an option" at bounding box center [538, 234] width 10 height 10
click at [536, 229] on input "Select an option" at bounding box center [538, 234] width 10 height 10
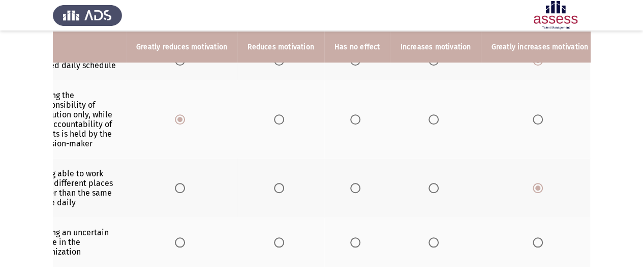
scroll to position [377, 0]
click at [180, 237] on span "Select an option" at bounding box center [180, 242] width 10 height 10
click at [180, 237] on input "Select an option" at bounding box center [180, 242] width 10 height 10
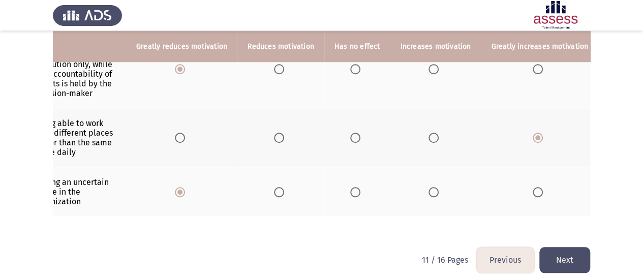
click at [560, 255] on button "Next" at bounding box center [565, 260] width 51 height 26
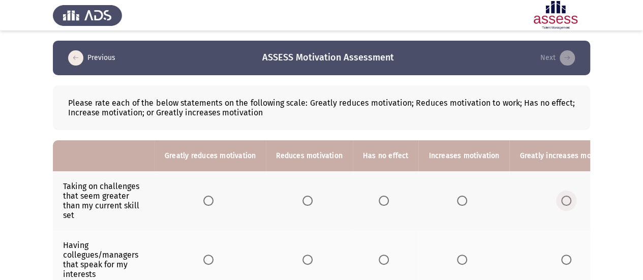
click at [562, 198] on span "Select an option" at bounding box center [567, 201] width 10 height 10
click at [562, 198] on input "Select an option" at bounding box center [567, 201] width 10 height 10
click at [562, 257] on span "Select an option" at bounding box center [567, 260] width 10 height 10
click at [562, 257] on input "Select an option" at bounding box center [567, 260] width 10 height 10
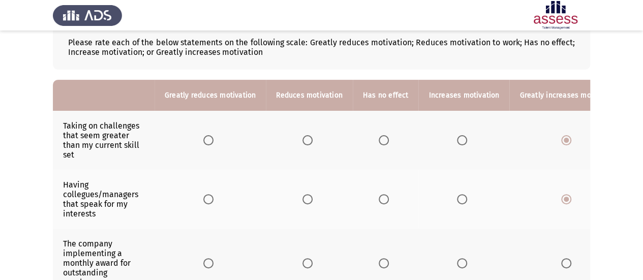
scroll to position [82, 0]
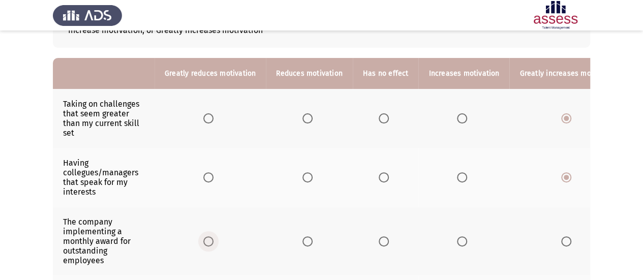
click at [205, 237] on span "Select an option" at bounding box center [208, 242] width 10 height 10
click at [205, 237] on input "Select an option" at bounding box center [208, 242] width 10 height 10
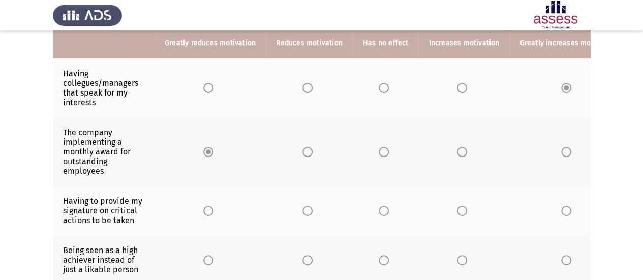
scroll to position [174, 0]
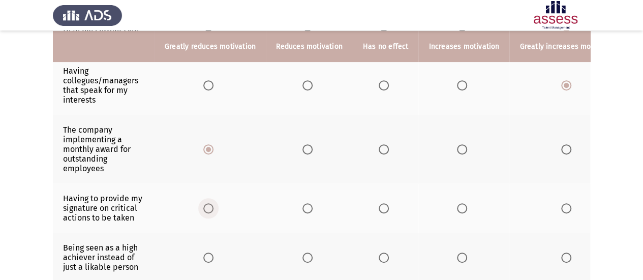
click at [211, 205] on span "Select an option" at bounding box center [208, 208] width 10 height 10
click at [211, 205] on input "Select an option" at bounding box center [208, 208] width 10 height 10
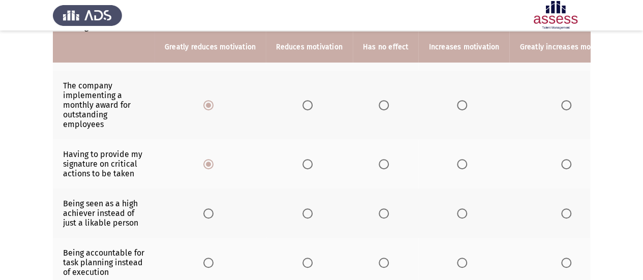
scroll to position [219, 0]
click at [203, 208] on span "Select an option" at bounding box center [208, 213] width 10 height 10
click at [203, 208] on input "Select an option" at bounding box center [208, 213] width 10 height 10
click at [209, 262] on span "Select an option" at bounding box center [208, 262] width 10 height 10
click at [209, 262] on input "Select an option" at bounding box center [208, 262] width 10 height 10
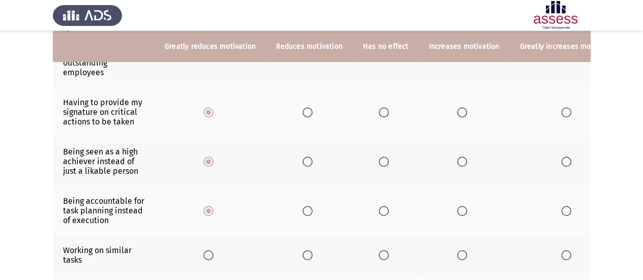
scroll to position [271, 0]
click at [566, 250] on label "Select an option" at bounding box center [569, 255] width 14 height 10
click at [566, 250] on input "Select an option" at bounding box center [567, 255] width 10 height 10
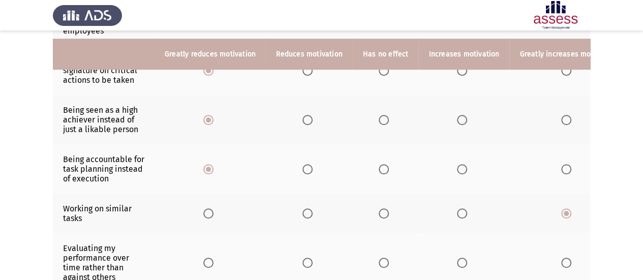
scroll to position [320, 0]
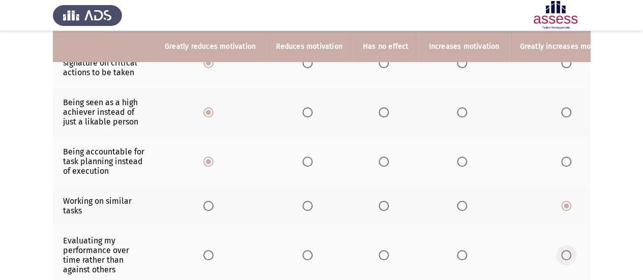
click at [562, 250] on span "Select an option" at bounding box center [567, 255] width 10 height 10
click at [562, 250] on input "Select an option" at bounding box center [567, 255] width 10 height 10
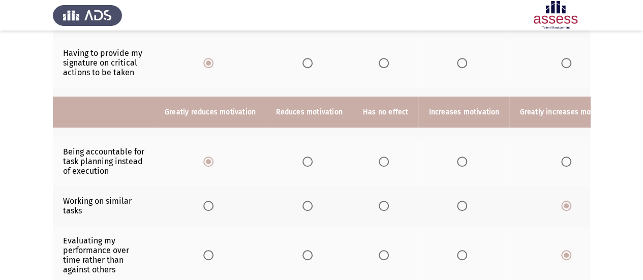
scroll to position [398, 0]
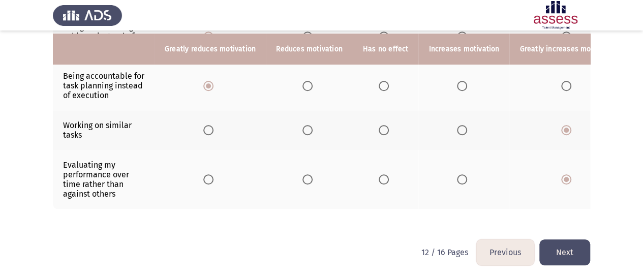
click at [564, 253] on button "Next" at bounding box center [565, 253] width 51 height 26
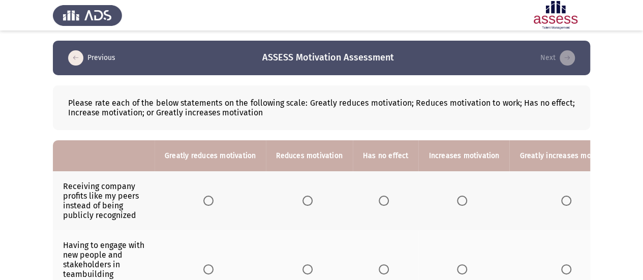
click at [561, 193] on th at bounding box center [569, 200] width 118 height 59
click at [562, 200] on span "Select an option" at bounding box center [567, 201] width 10 height 10
click at [562, 200] on input "Select an option" at bounding box center [567, 201] width 10 height 10
click at [457, 267] on span "Select an option" at bounding box center [462, 270] width 10 height 10
click at [457, 267] on input "Select an option" at bounding box center [462, 270] width 10 height 10
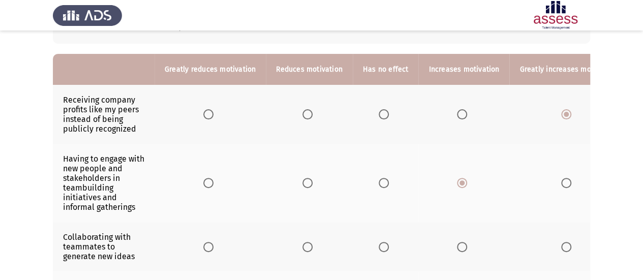
scroll to position [90, 0]
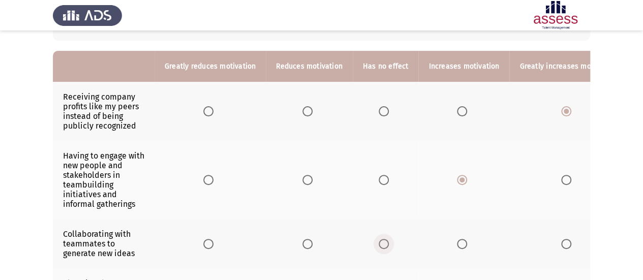
click at [379, 244] on span "Select an option" at bounding box center [384, 244] width 10 height 10
click at [379, 244] on input "Select an option" at bounding box center [384, 244] width 10 height 10
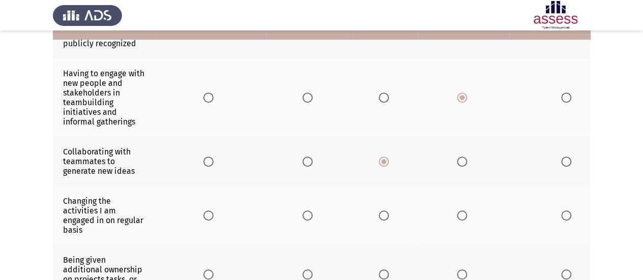
scroll to position [176, 0]
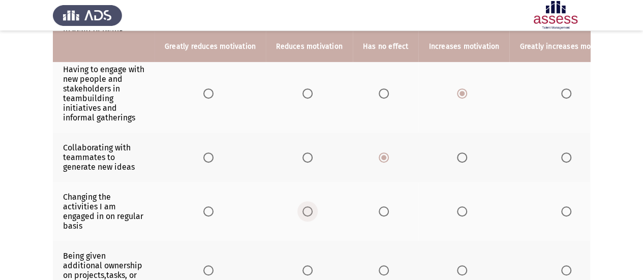
click at [306, 208] on span "Select an option" at bounding box center [308, 212] width 10 height 10
click at [306, 208] on input "Select an option" at bounding box center [308, 212] width 10 height 10
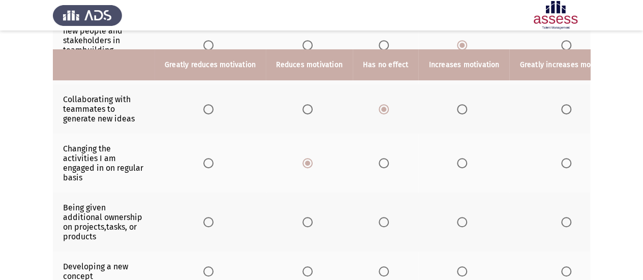
scroll to position [246, 0]
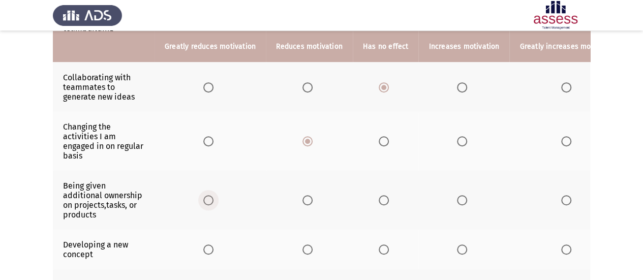
click at [207, 196] on span "Select an option" at bounding box center [208, 200] width 10 height 10
click at [207, 196] on input "Select an option" at bounding box center [208, 200] width 10 height 10
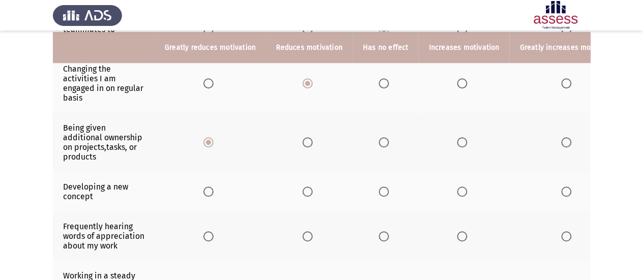
scroll to position [305, 0]
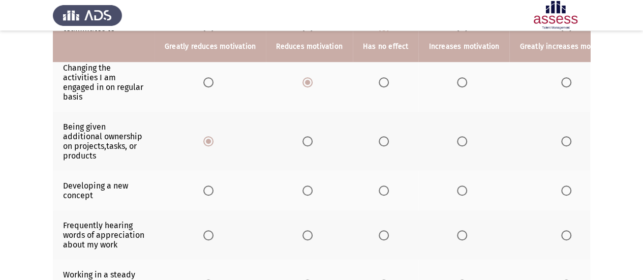
click at [305, 188] on span "Select an option" at bounding box center [308, 191] width 10 height 10
click at [305, 188] on input "Select an option" at bounding box center [308, 191] width 10 height 10
drag, startPoint x: 378, startPoint y: 225, endPoint x: 385, endPoint y: 233, distance: 10.6
click at [385, 233] on th at bounding box center [386, 235] width 66 height 49
click at [385, 233] on span "Select an option" at bounding box center [384, 235] width 10 height 10
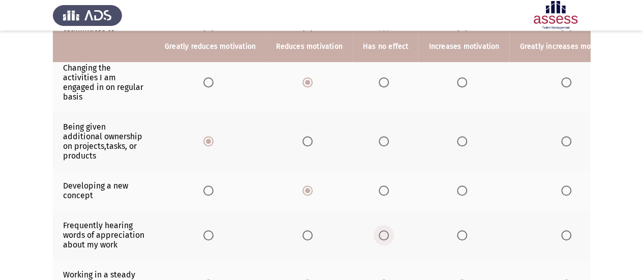
click at [385, 233] on input "Select an option" at bounding box center [384, 235] width 10 height 10
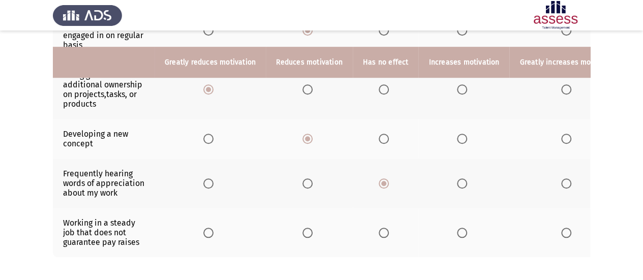
scroll to position [376, 0]
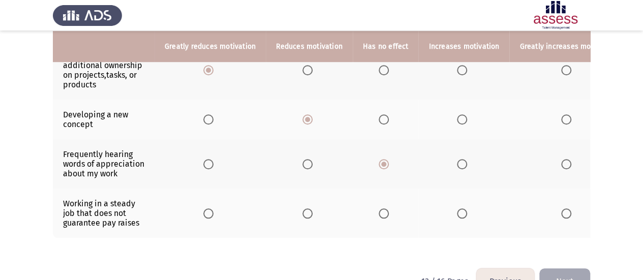
drag, startPoint x: 459, startPoint y: 214, endPoint x: 459, endPoint y: 209, distance: 5.6
click at [459, 209] on th at bounding box center [464, 213] width 91 height 49
click at [459, 209] on span "Select an option" at bounding box center [462, 214] width 10 height 10
click at [459, 209] on input "Select an option" at bounding box center [462, 214] width 10 height 10
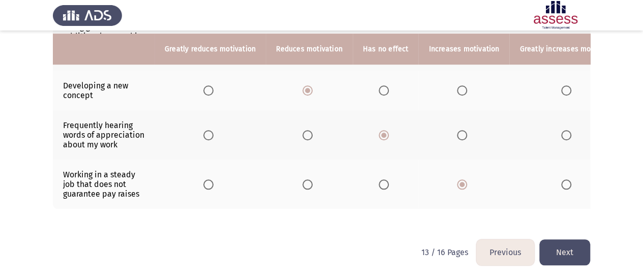
click at [580, 259] on button "Next" at bounding box center [565, 253] width 51 height 26
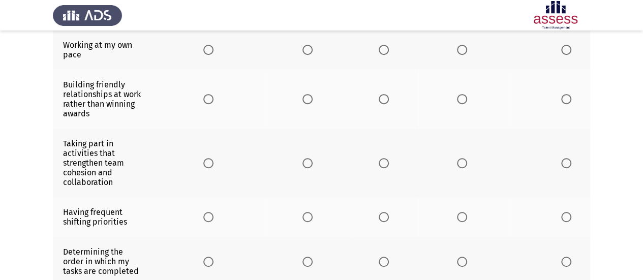
scroll to position [390, 0]
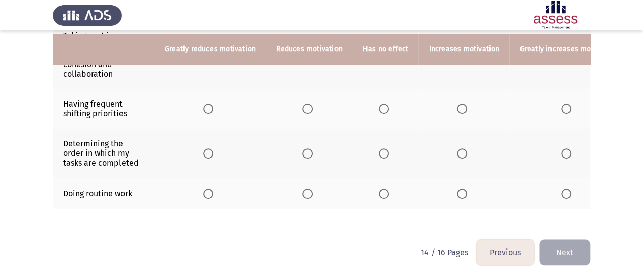
click at [209, 180] on th at bounding box center [210, 193] width 111 height 31
click at [213, 189] on label "Select an option" at bounding box center [210, 194] width 14 height 10
click at [213, 189] on input "Select an option" at bounding box center [208, 194] width 10 height 10
click at [303, 149] on span "Select an option" at bounding box center [308, 154] width 10 height 10
click at [303, 149] on input "Select an option" at bounding box center [308, 154] width 10 height 10
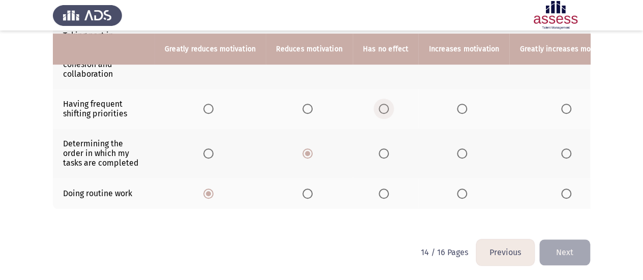
click at [379, 104] on span "Select an option" at bounding box center [384, 109] width 10 height 10
click at [379, 104] on input "Select an option" at bounding box center [384, 109] width 10 height 10
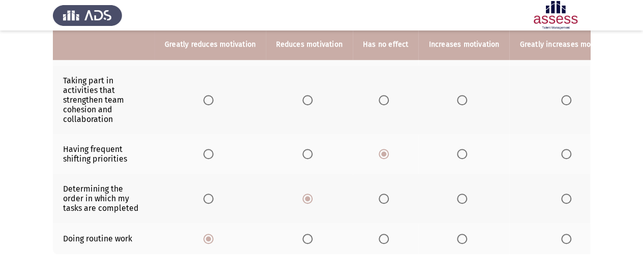
scroll to position [340, 0]
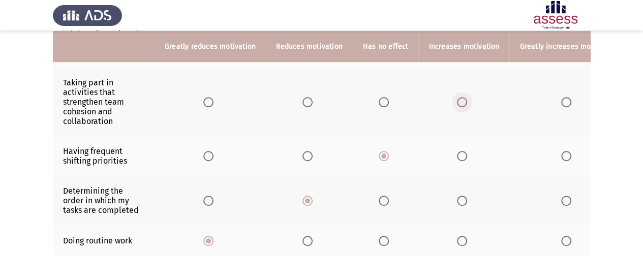
click at [460, 98] on span "Select an option" at bounding box center [462, 102] width 10 height 10
click at [460, 98] on input "Select an option" at bounding box center [462, 102] width 10 height 10
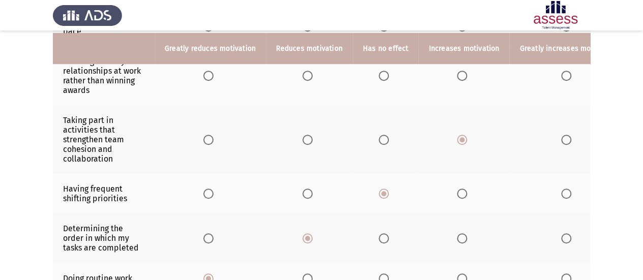
scroll to position [301, 0]
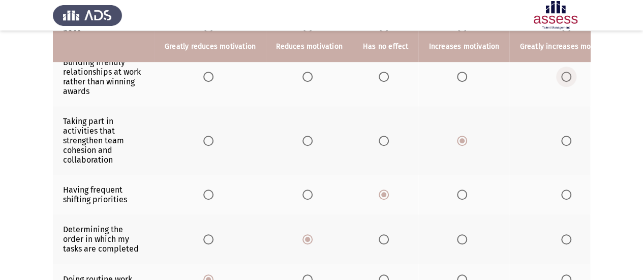
click at [562, 73] on span "Select an option" at bounding box center [567, 77] width 10 height 10
click at [562, 73] on input "Select an option" at bounding box center [567, 77] width 10 height 10
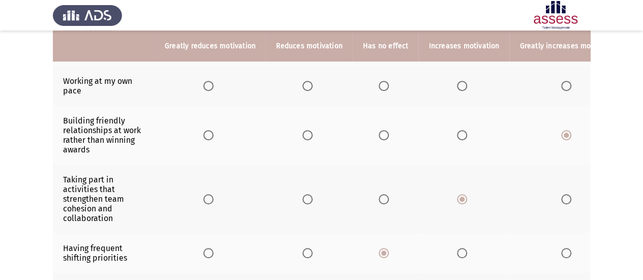
scroll to position [242, 0]
click at [464, 84] on label "Select an option" at bounding box center [464, 87] width 14 height 10
click at [464, 84] on input "Select an option" at bounding box center [462, 87] width 10 height 10
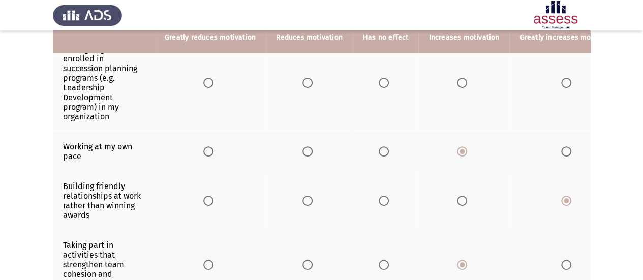
scroll to position [167, 0]
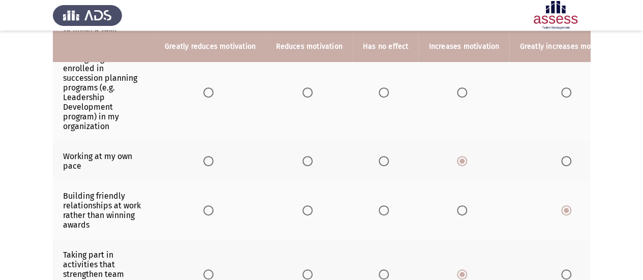
click at [379, 91] on span "Select an option" at bounding box center [384, 92] width 10 height 10
click at [379, 91] on input "Select an option" at bounding box center [384, 92] width 10 height 10
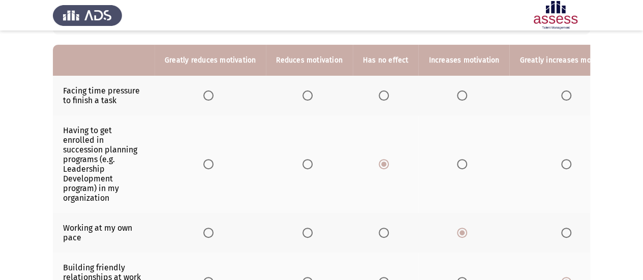
scroll to position [95, 0]
click at [305, 95] on span "Select an option" at bounding box center [308, 96] width 10 height 10
click at [305, 95] on input "Select an option" at bounding box center [308, 96] width 10 height 10
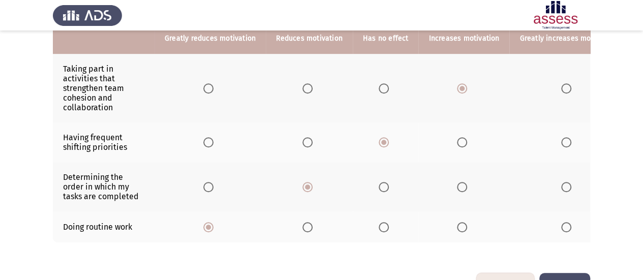
scroll to position [390, 0]
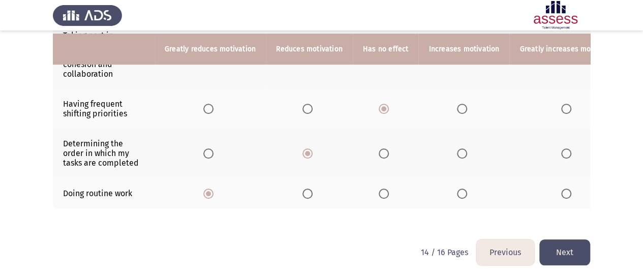
click at [575, 255] on button "Next" at bounding box center [565, 253] width 51 height 26
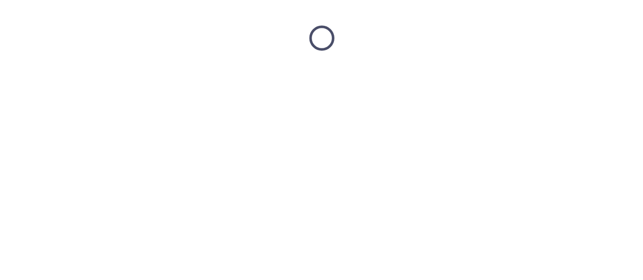
scroll to position [0, 0]
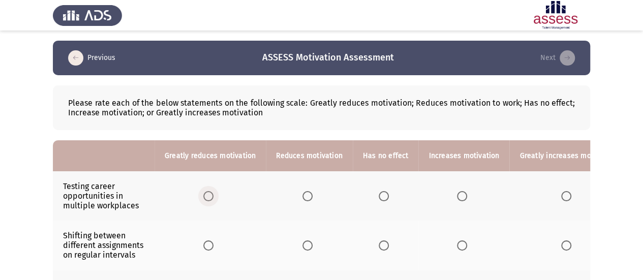
click at [205, 195] on span "Select an option" at bounding box center [208, 196] width 10 height 10
click at [205, 195] on input "Select an option" at bounding box center [208, 196] width 10 height 10
click at [212, 245] on span "Select an option" at bounding box center [208, 246] width 10 height 10
click at [212, 245] on input "Select an option" at bounding box center [208, 246] width 10 height 10
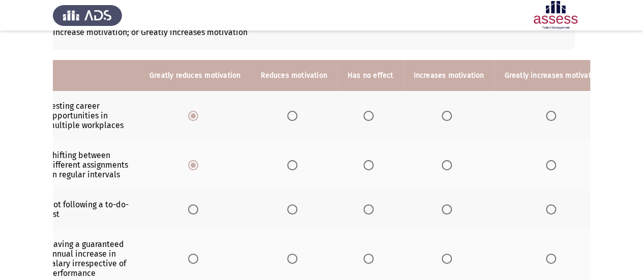
scroll to position [81, 0]
click at [296, 210] on label "Select an option" at bounding box center [294, 209] width 14 height 10
click at [296, 210] on input "Select an option" at bounding box center [292, 209] width 10 height 10
click at [291, 255] on span "Select an option" at bounding box center [292, 258] width 10 height 10
click at [291, 255] on input "Select an option" at bounding box center [292, 258] width 10 height 10
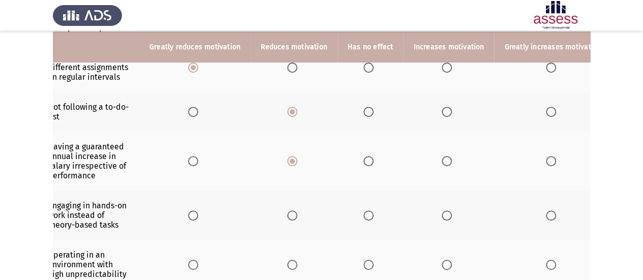
scroll to position [179, 0]
click at [444, 214] on span "Select an option" at bounding box center [447, 215] width 10 height 10
click at [444, 214] on input "Select an option" at bounding box center [447, 215] width 10 height 10
click at [444, 263] on span "Select an option" at bounding box center [447, 264] width 10 height 10
click at [444, 263] on input "Select an option" at bounding box center [447, 264] width 10 height 10
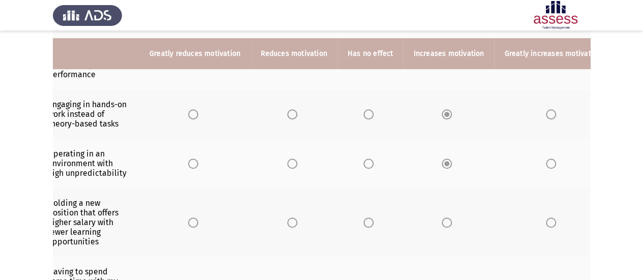
scroll to position [287, 0]
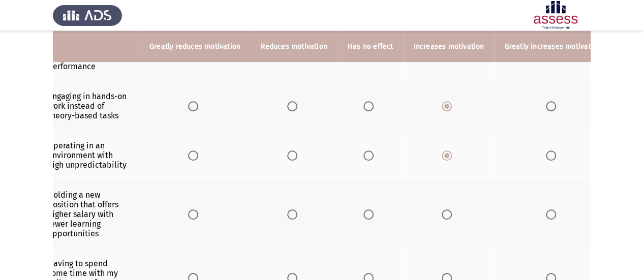
click at [442, 210] on span "Select an option" at bounding box center [447, 215] width 10 height 10
click at [442, 210] on input "Select an option" at bounding box center [447, 215] width 10 height 10
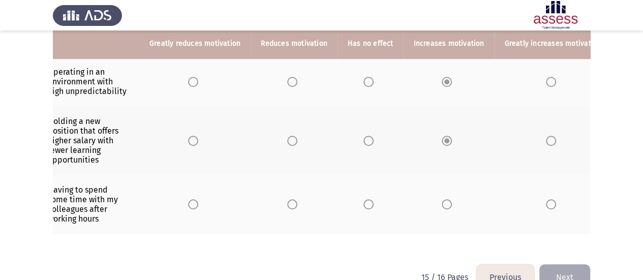
scroll to position [363, 0]
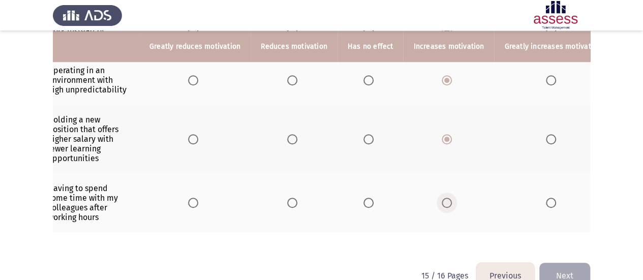
click at [445, 202] on span "Select an option" at bounding box center [447, 203] width 10 height 10
click at [445, 202] on input "Select an option" at bounding box center [447, 203] width 10 height 10
click at [559, 273] on button "Next" at bounding box center [565, 276] width 51 height 26
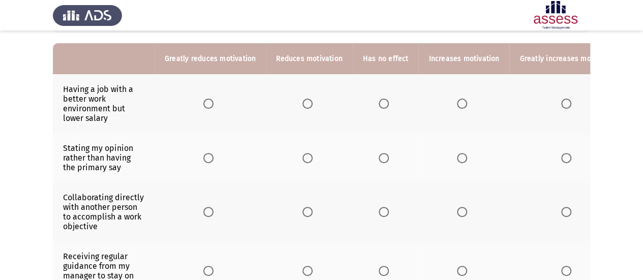
scroll to position [98, 0]
click at [562, 101] on span "Select an option" at bounding box center [567, 103] width 10 height 10
click at [562, 101] on input "Select an option" at bounding box center [567, 103] width 10 height 10
click at [564, 160] on span "Select an option" at bounding box center [567, 158] width 10 height 10
click at [564, 160] on input "Select an option" at bounding box center [567, 158] width 10 height 10
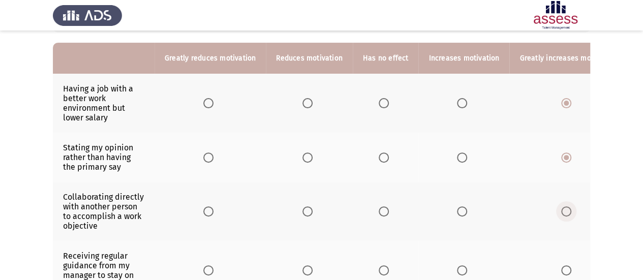
click at [566, 208] on label "Select an option" at bounding box center [569, 212] width 14 height 10
click at [566, 208] on input "Select an option" at bounding box center [567, 212] width 10 height 10
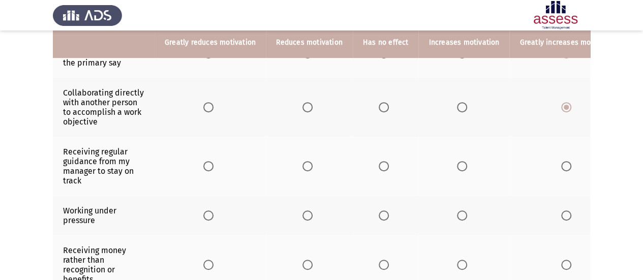
scroll to position [205, 0]
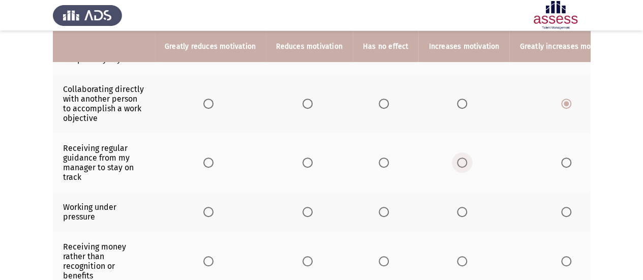
click at [459, 163] on span "Select an option" at bounding box center [462, 163] width 10 height 10
click at [459, 163] on input "Select an option" at bounding box center [462, 163] width 10 height 10
click at [459, 212] on span "Select an option" at bounding box center [462, 212] width 10 height 10
click at [459, 212] on input "Select an option" at bounding box center [462, 212] width 10 height 10
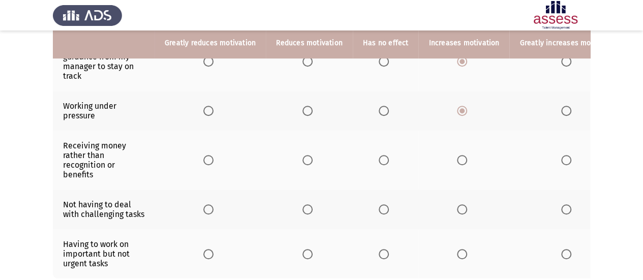
scroll to position [309, 0]
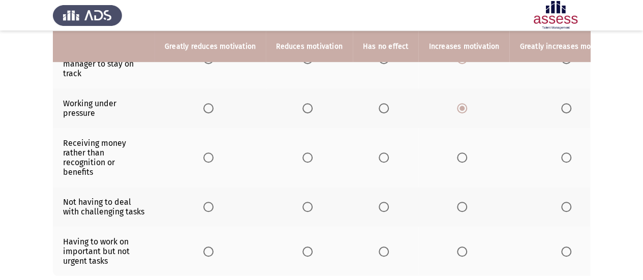
drag, startPoint x: 552, startPoint y: 152, endPoint x: 561, endPoint y: 154, distance: 8.9
click at [561, 154] on th at bounding box center [569, 157] width 118 height 59
click at [562, 154] on span "Select an option" at bounding box center [567, 158] width 10 height 10
click at [562, 154] on input "Select an option" at bounding box center [567, 158] width 10 height 10
click at [562, 205] on span "Select an option" at bounding box center [567, 207] width 10 height 10
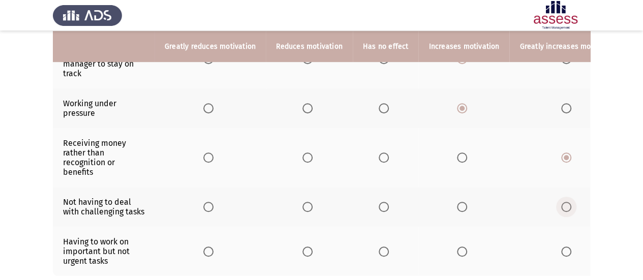
click at [562, 205] on input "Select an option" at bounding box center [567, 207] width 10 height 10
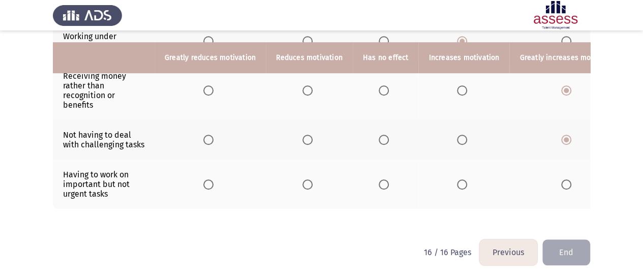
scroll to position [389, 0]
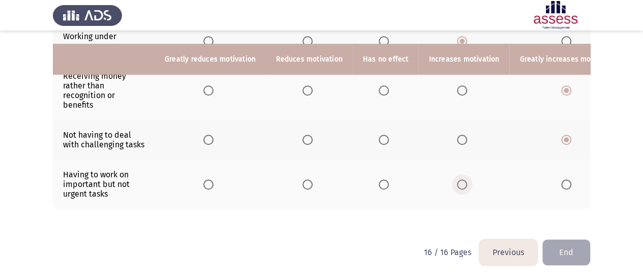
click at [457, 180] on span "Select an option" at bounding box center [462, 185] width 10 height 10
click at [457, 180] on input "Select an option" at bounding box center [462, 185] width 10 height 10
click at [581, 250] on button "End" at bounding box center [567, 253] width 48 height 26
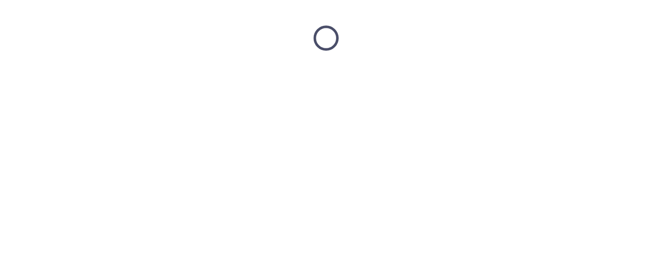
scroll to position [0, 0]
